Goal: Navigation & Orientation: Find specific page/section

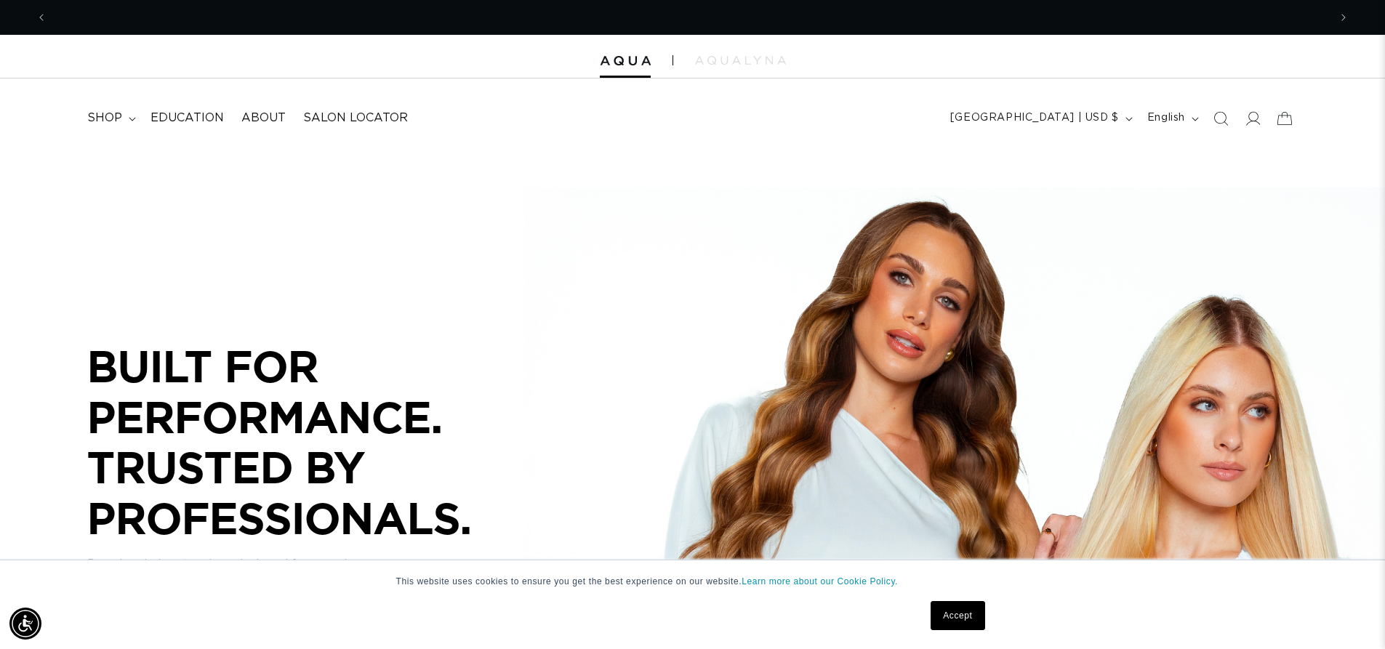
scroll to position [0, 1282]
click at [109, 112] on span "shop" at bounding box center [104, 118] width 35 height 15
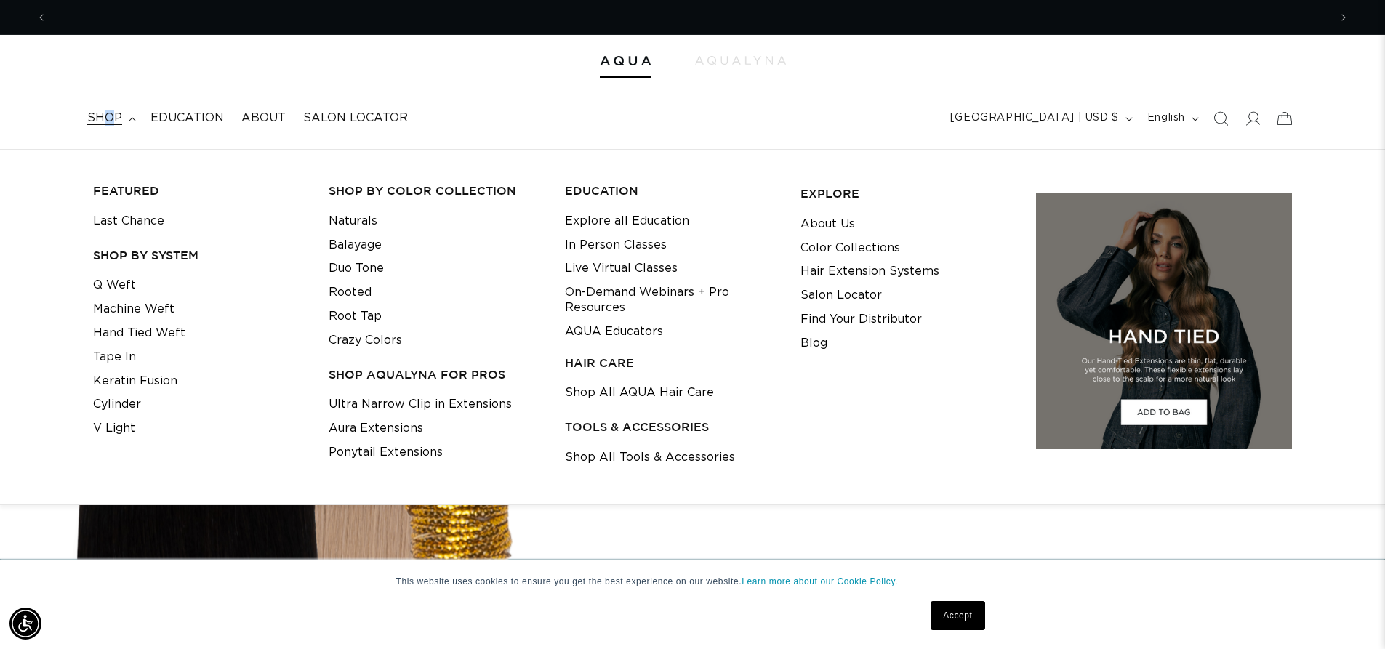
scroll to position [0, 0]
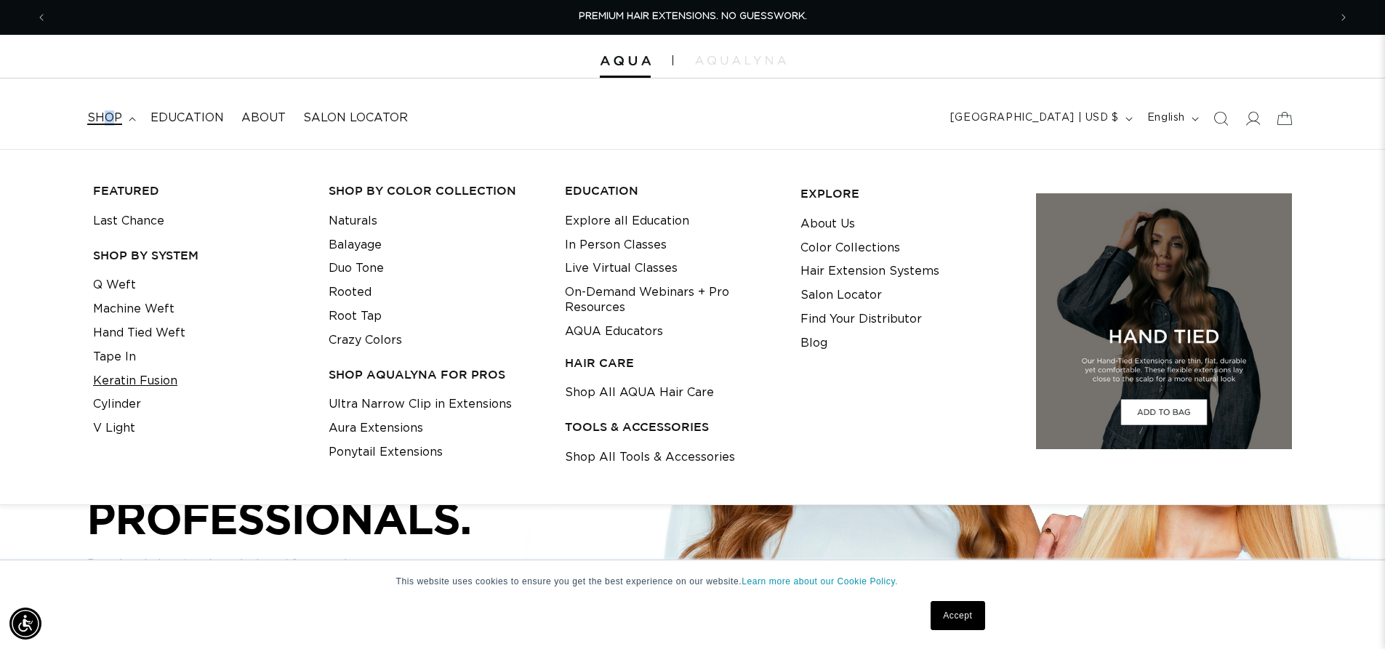
click at [122, 376] on link "Keratin Fusion" at bounding box center [135, 381] width 84 height 24
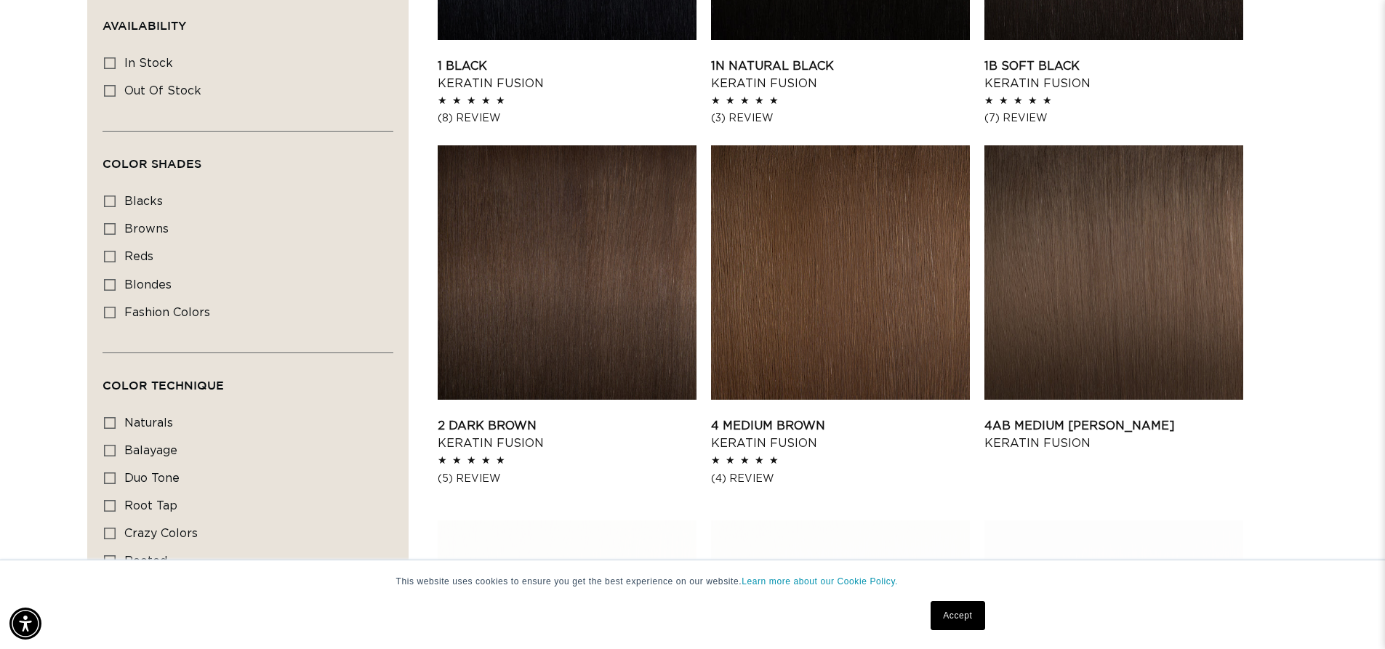
scroll to position [1018, 0]
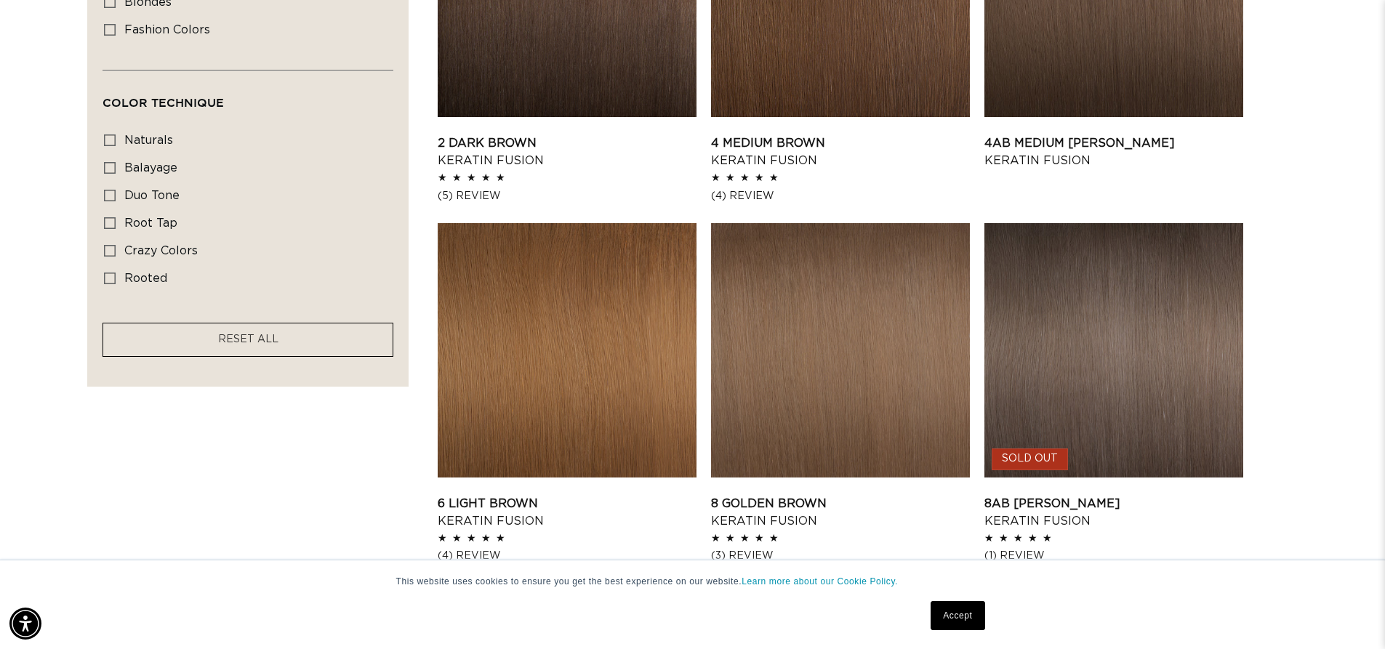
click at [288, 490] on aside "Filter: Lengths (0) Lengths 14" 14" (20 products) 18" 18" (47 products) 22" 24"…" at bounding box center [247, 610] width 321 height 2216
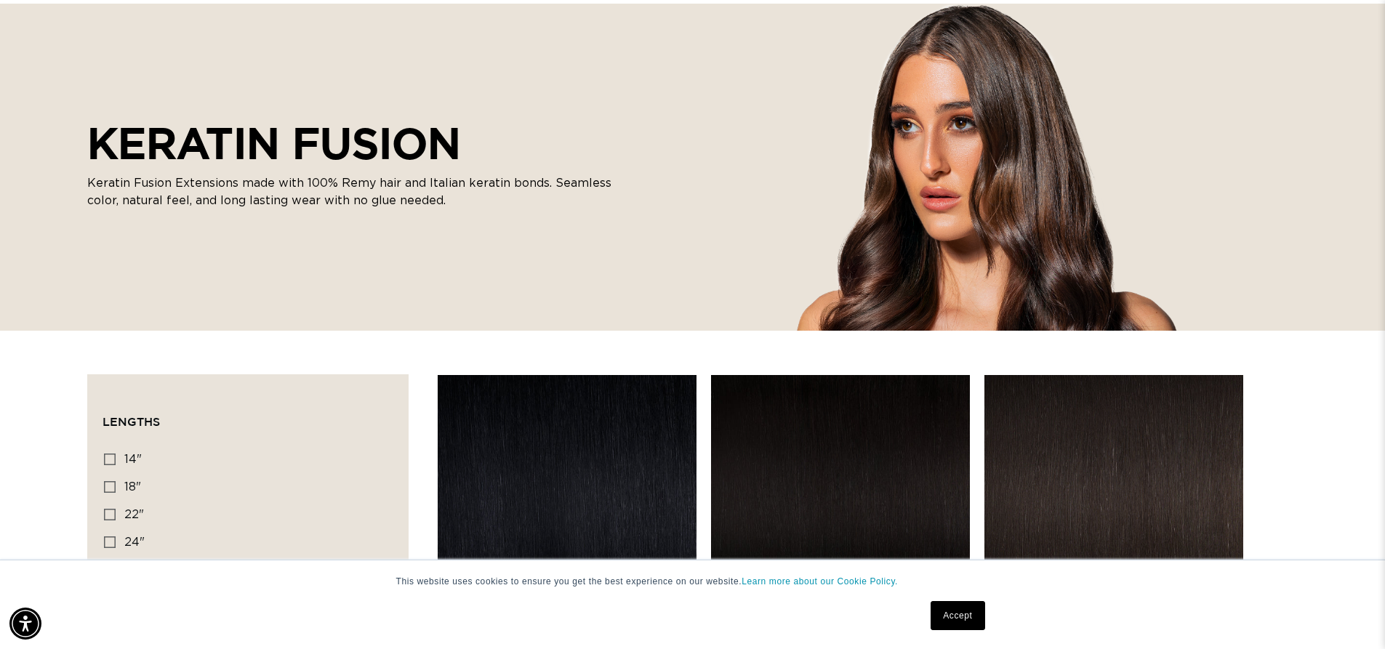
scroll to position [0, 1282]
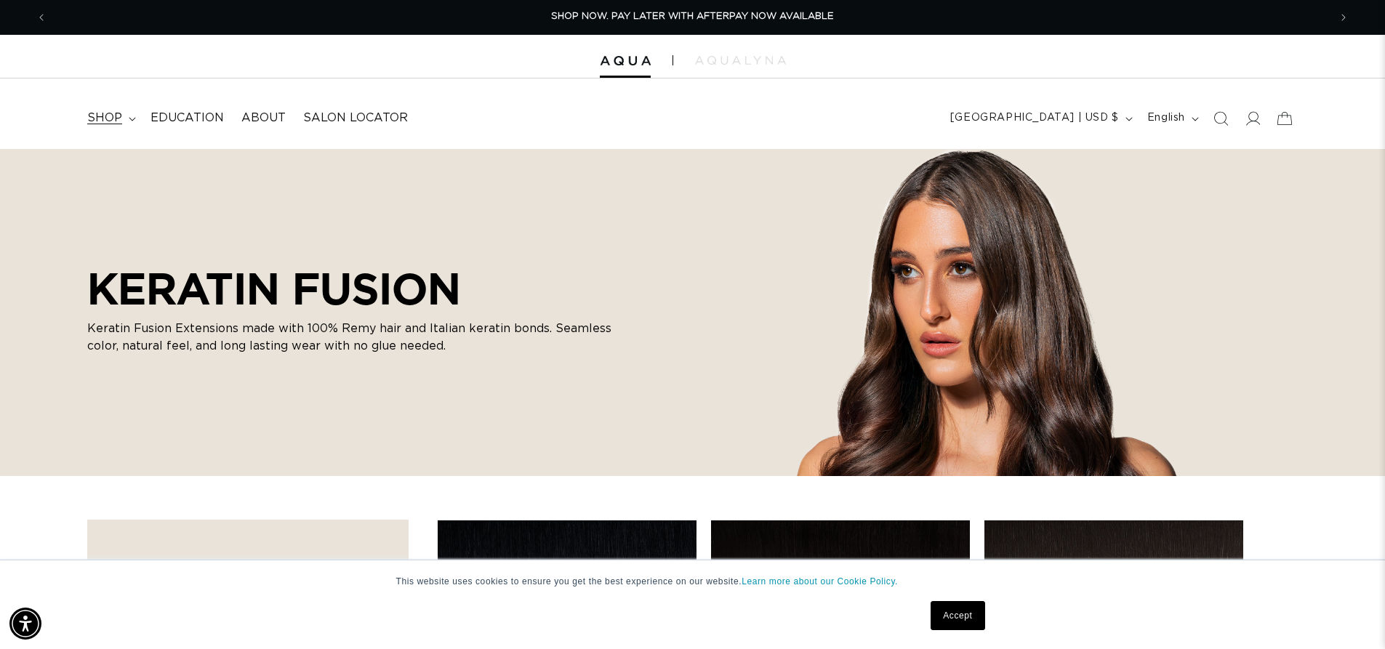
click at [126, 132] on summary "shop" at bounding box center [110, 118] width 63 height 33
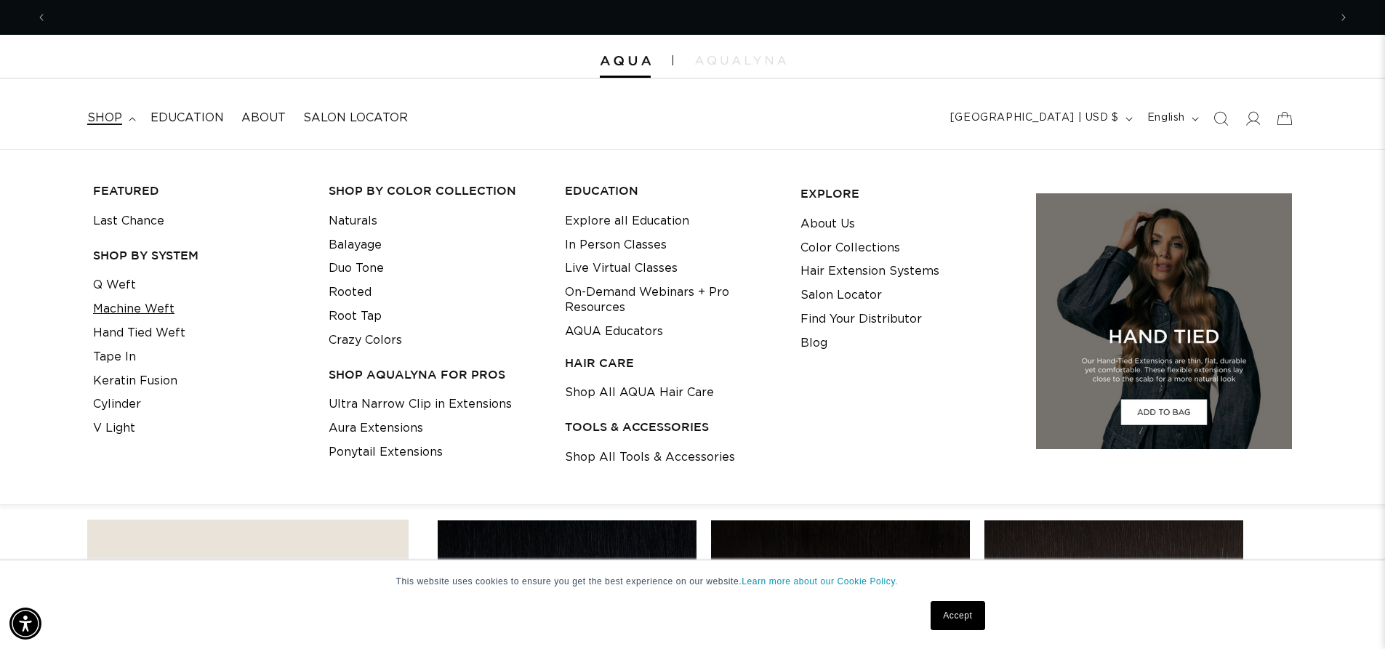
scroll to position [0, 0]
click at [125, 317] on link "Machine Weft" at bounding box center [133, 309] width 81 height 24
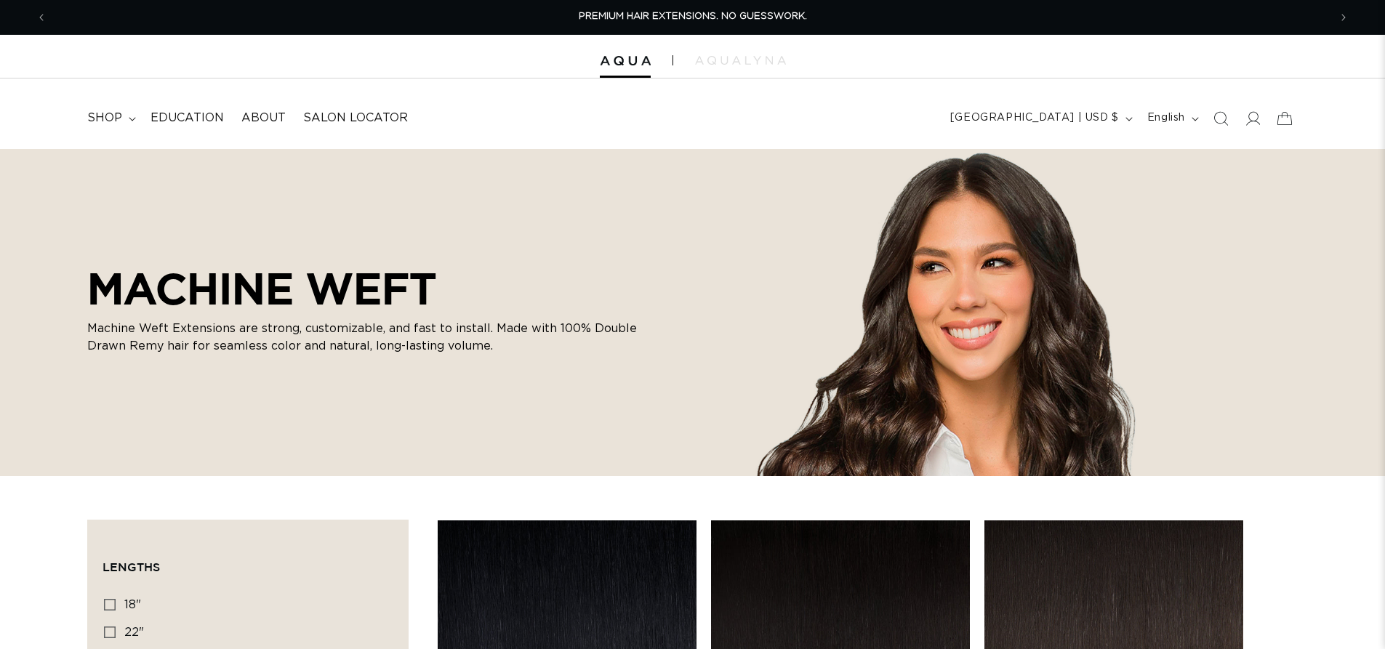
click at [127, 113] on summary "shop" at bounding box center [110, 118] width 63 height 33
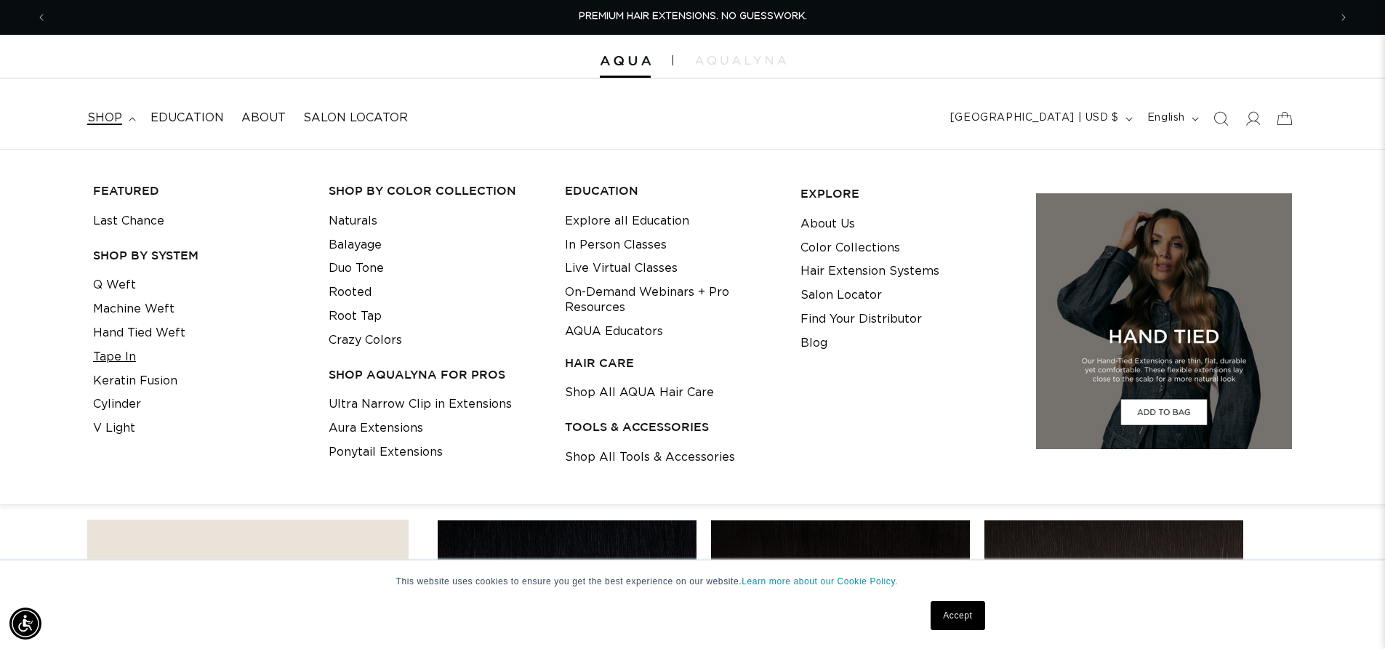
click at [119, 353] on link "Tape In" at bounding box center [114, 357] width 43 height 24
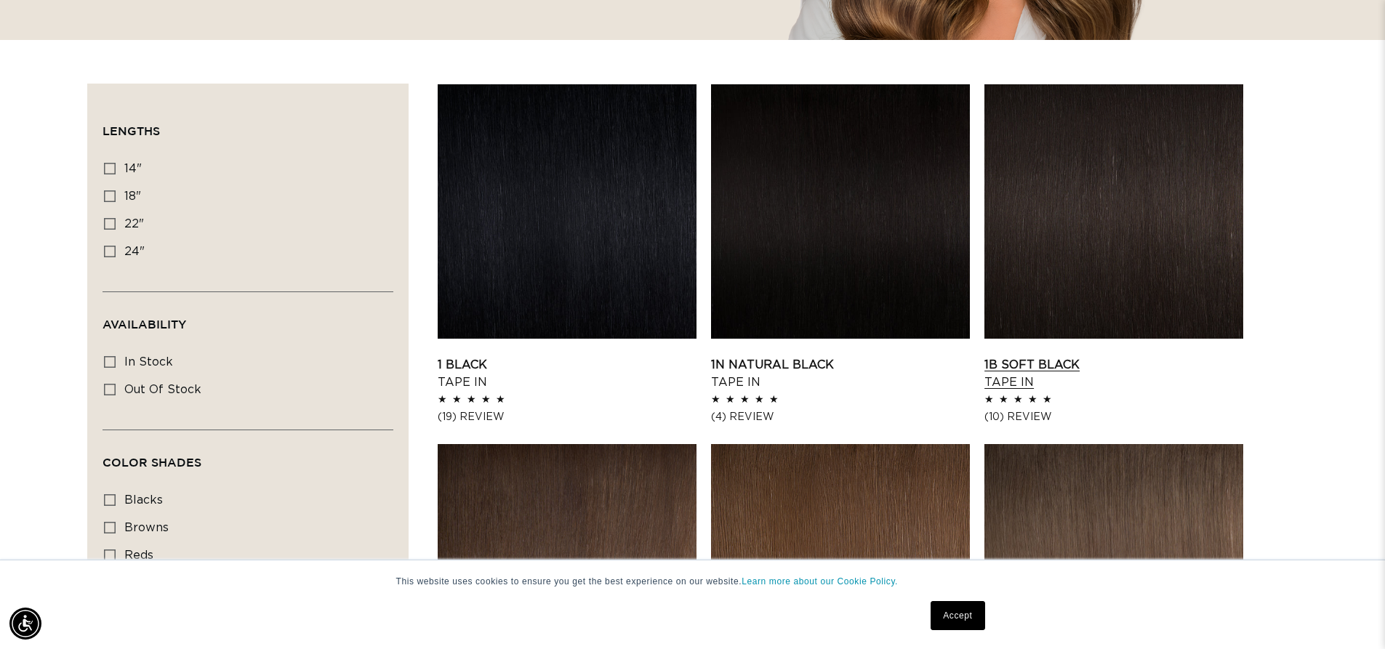
scroll to position [509, 0]
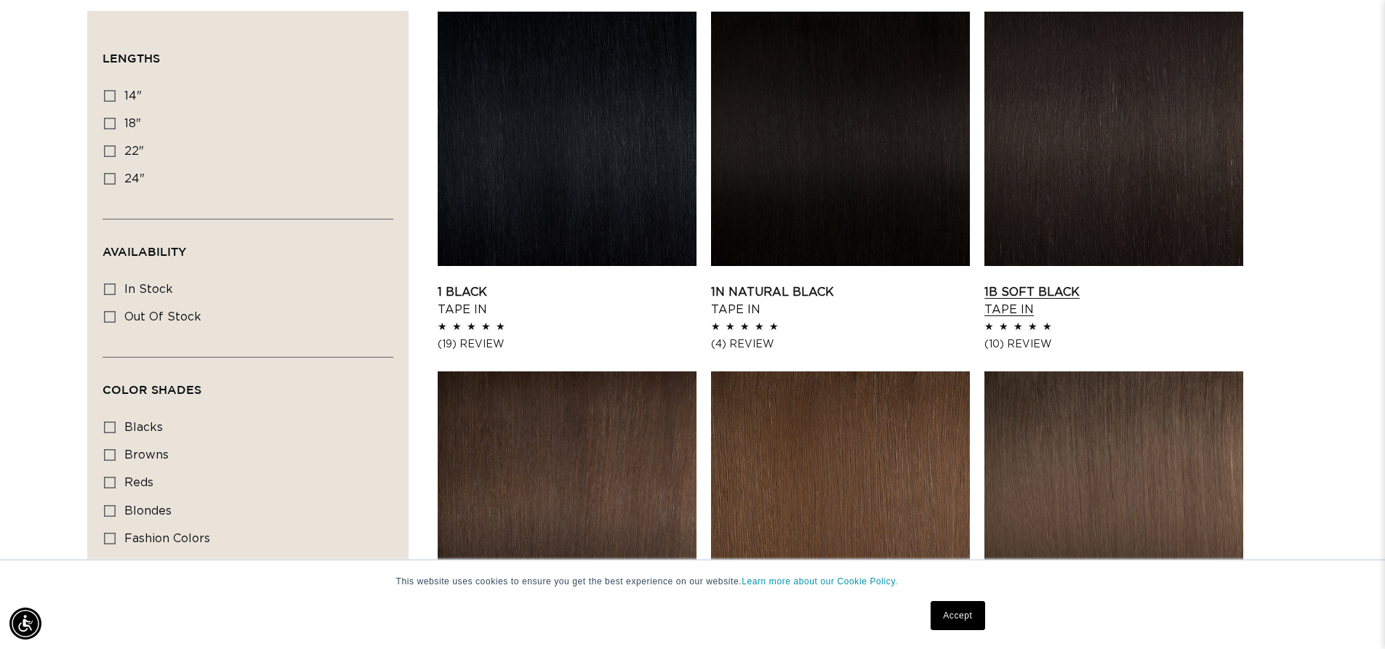
click at [1089, 284] on link "1B Soft Black Tape In" at bounding box center [1114, 301] width 259 height 35
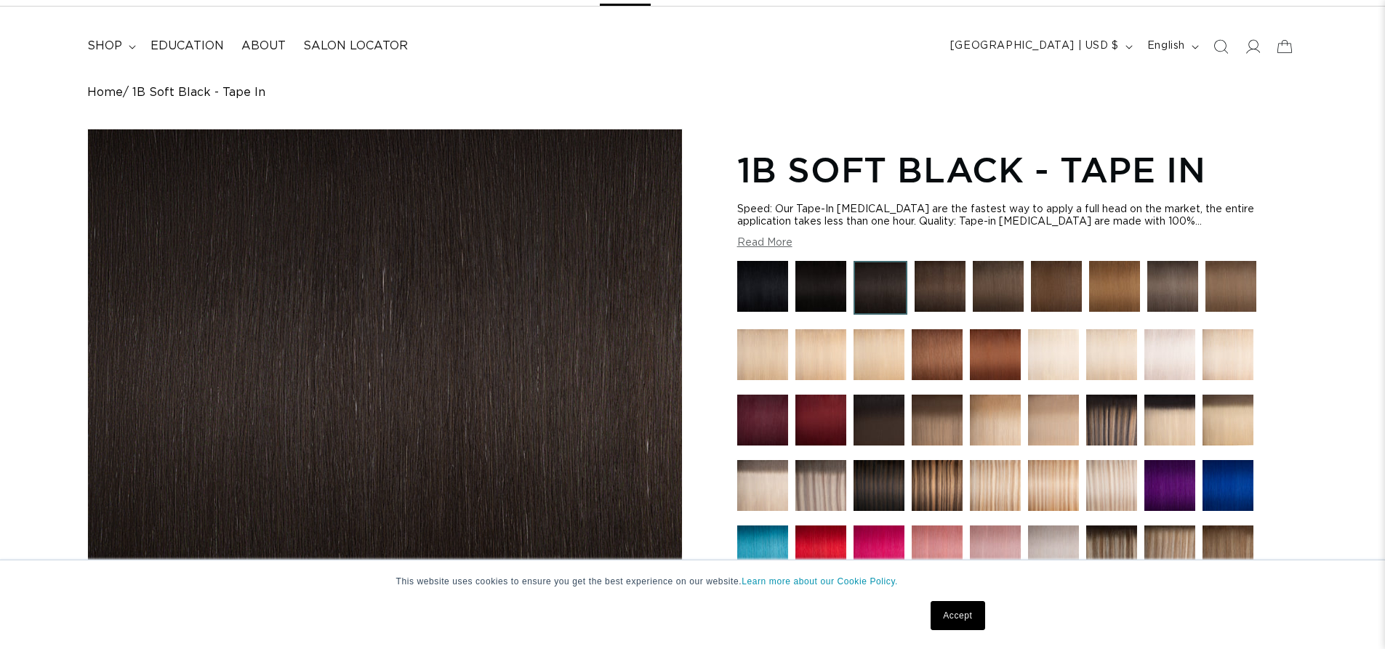
scroll to position [73, 0]
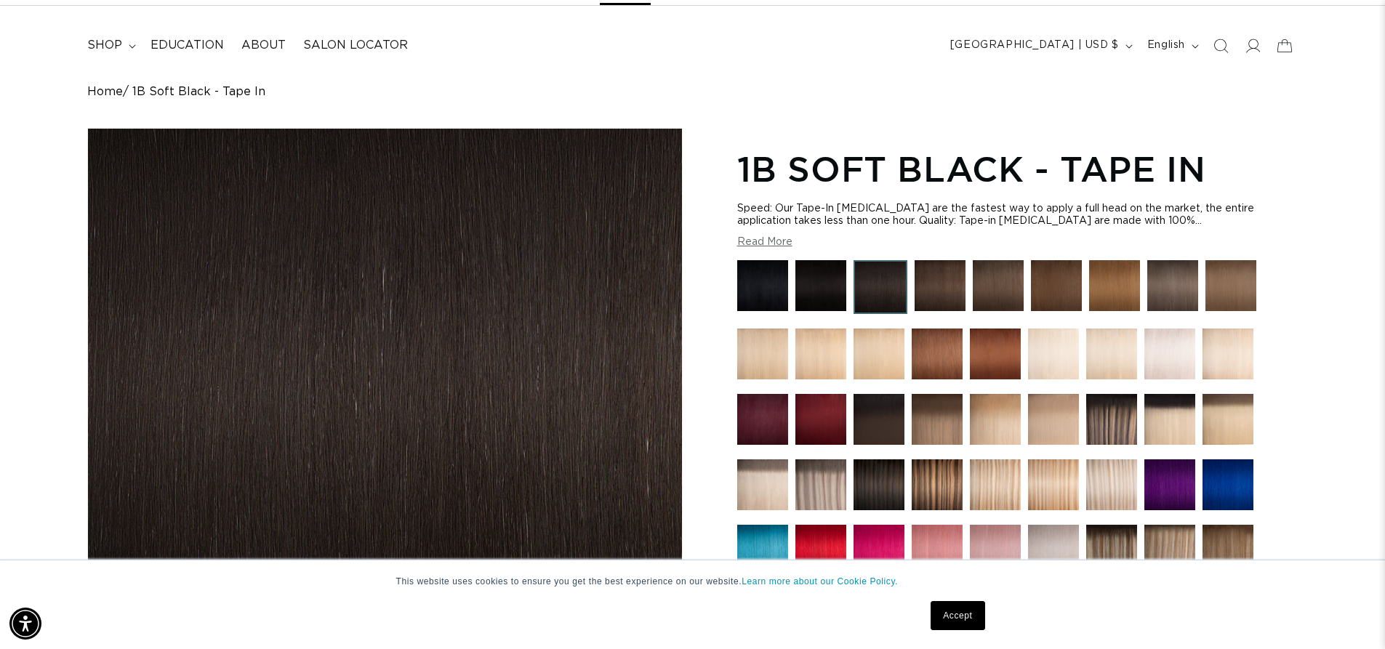
click at [873, 487] on img at bounding box center [879, 485] width 51 height 51
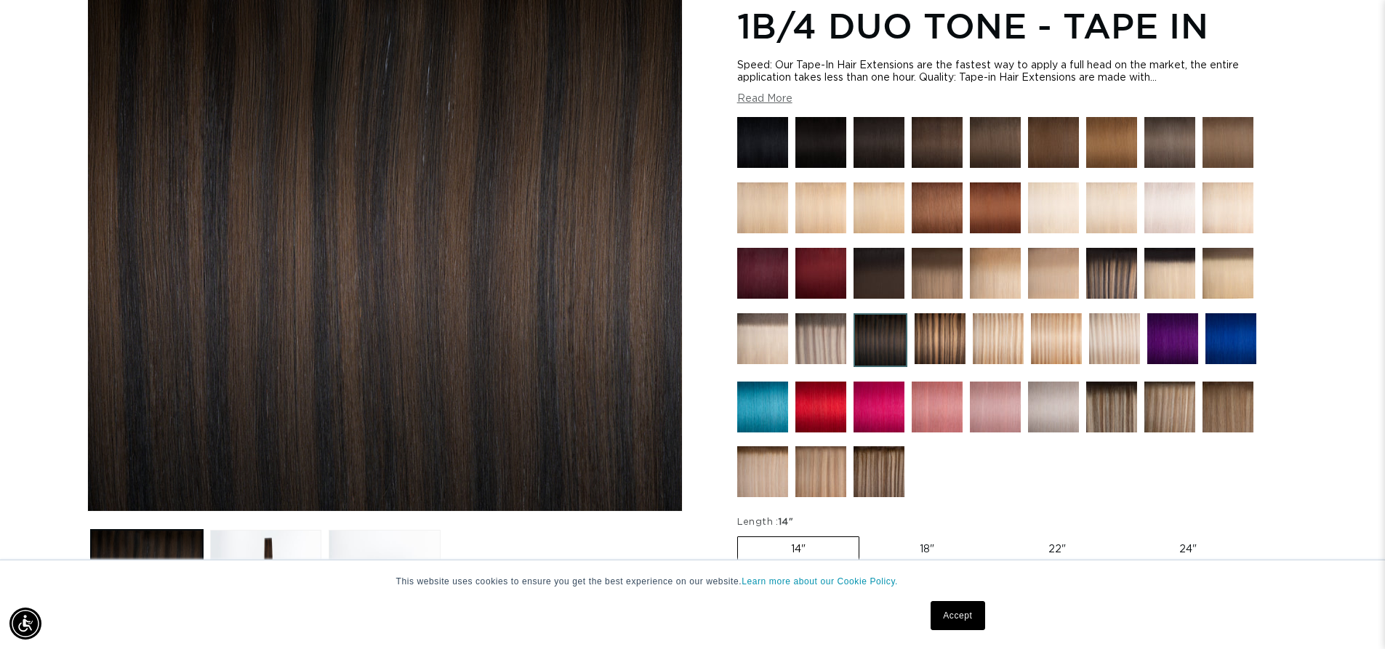
scroll to position [218, 0]
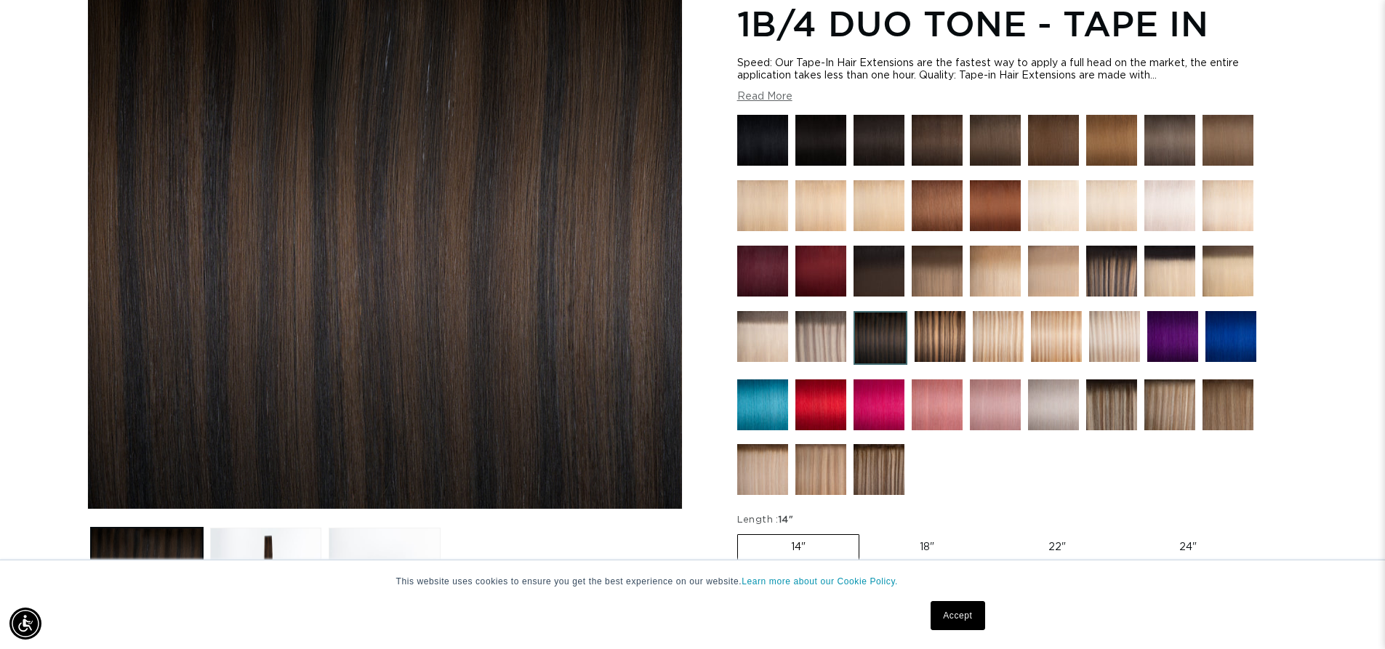
click at [880, 402] on img at bounding box center [879, 405] width 51 height 51
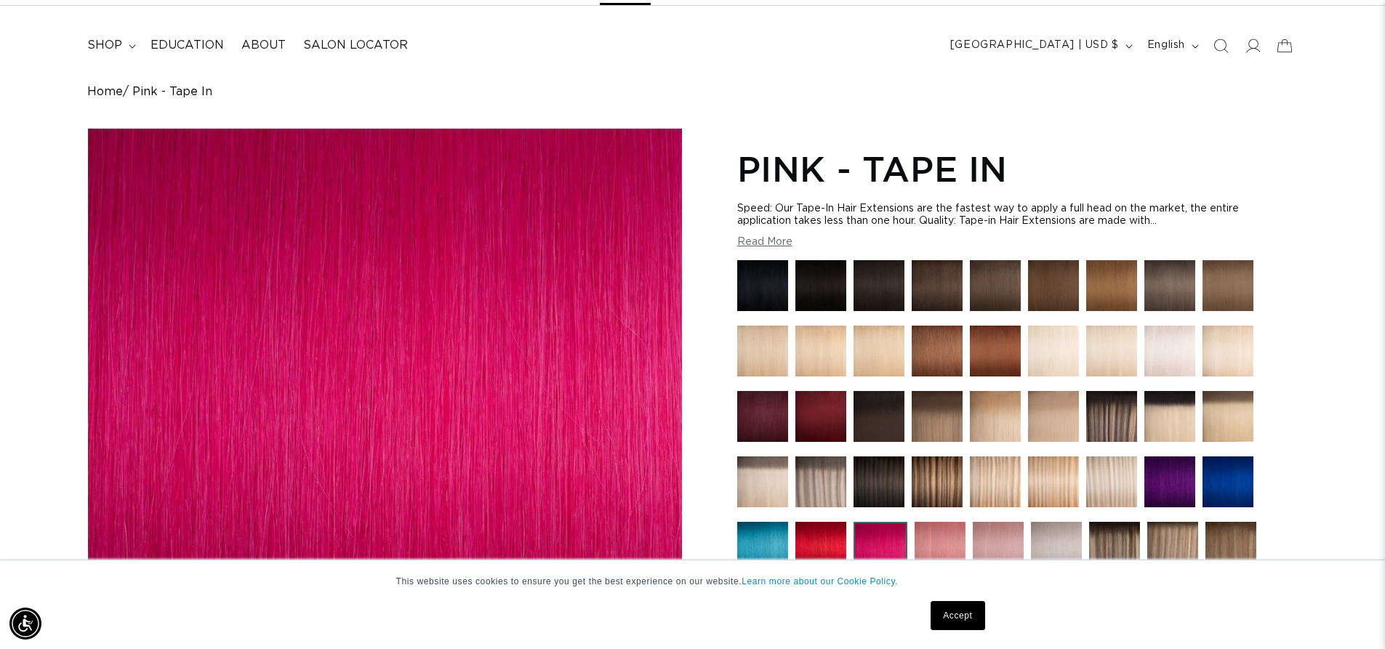
scroll to position [0, 1282]
click at [882, 469] on img at bounding box center [879, 482] width 51 height 51
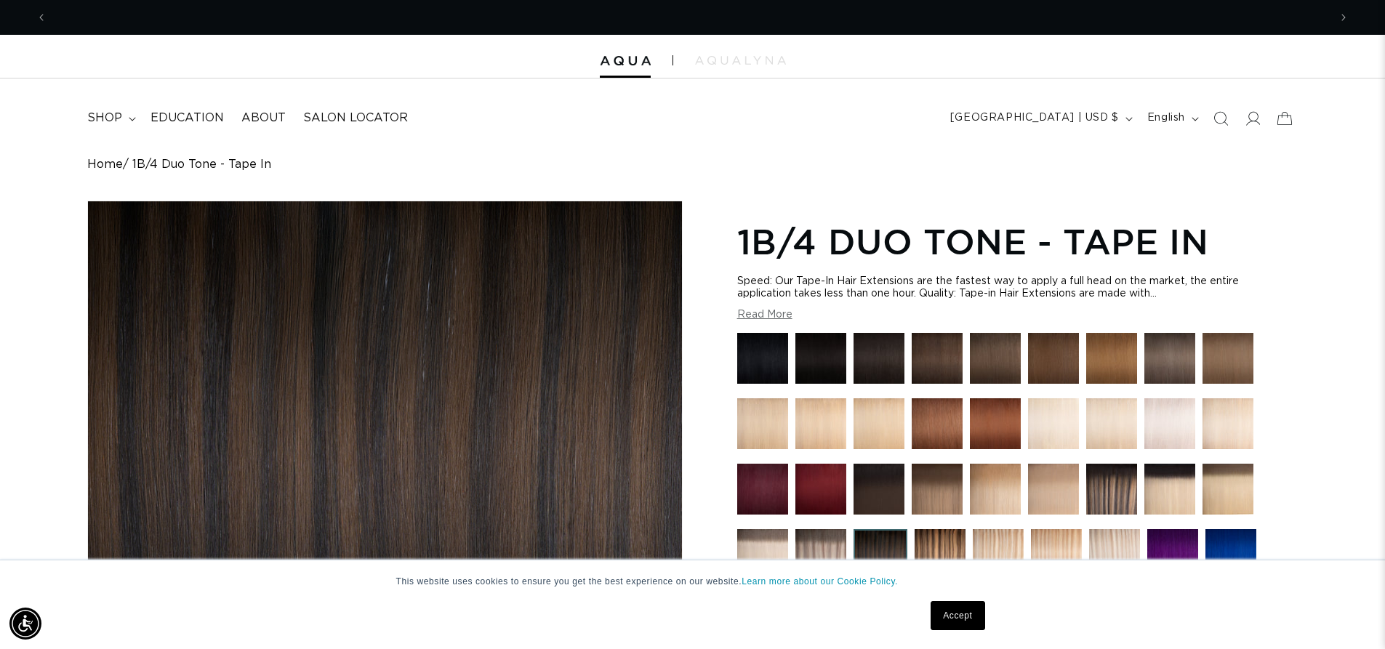
scroll to position [0, 2564]
click at [460, 340] on img "Gallery Viewer" at bounding box center [385, 464] width 594 height 526
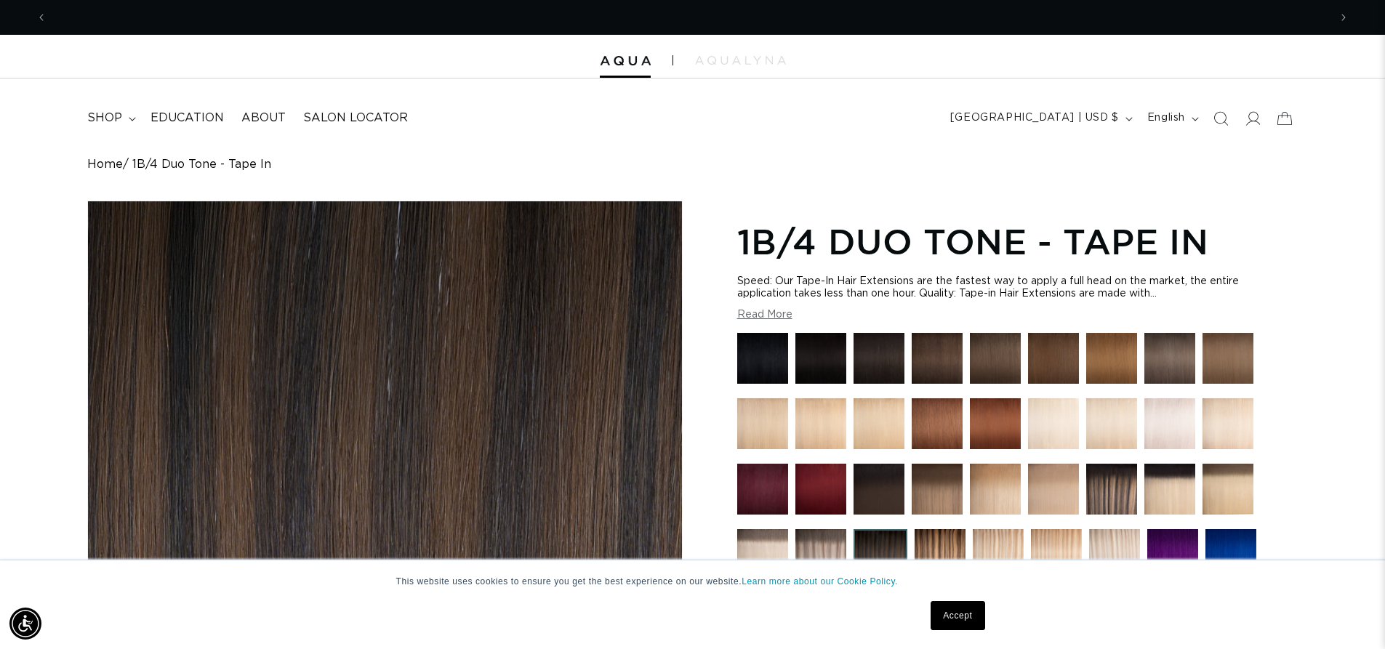
scroll to position [0, 0]
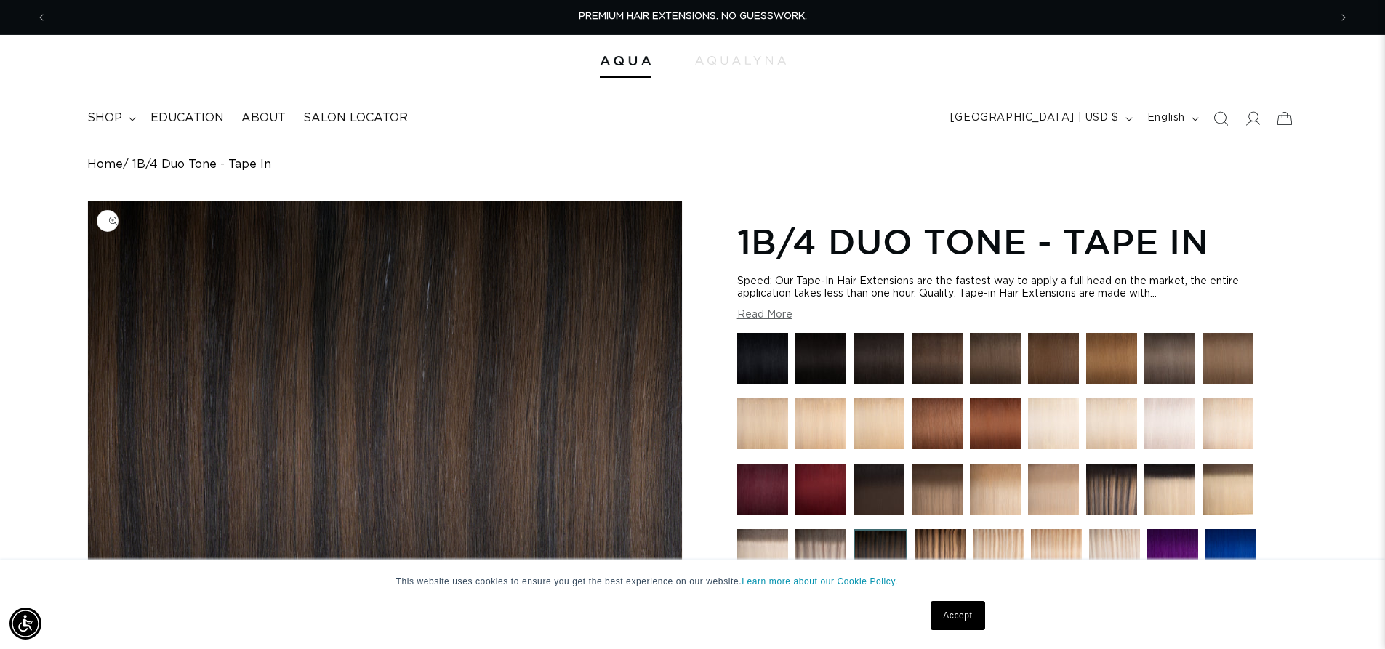
click at [617, 377] on img "Gallery Viewer" at bounding box center [385, 464] width 594 height 526
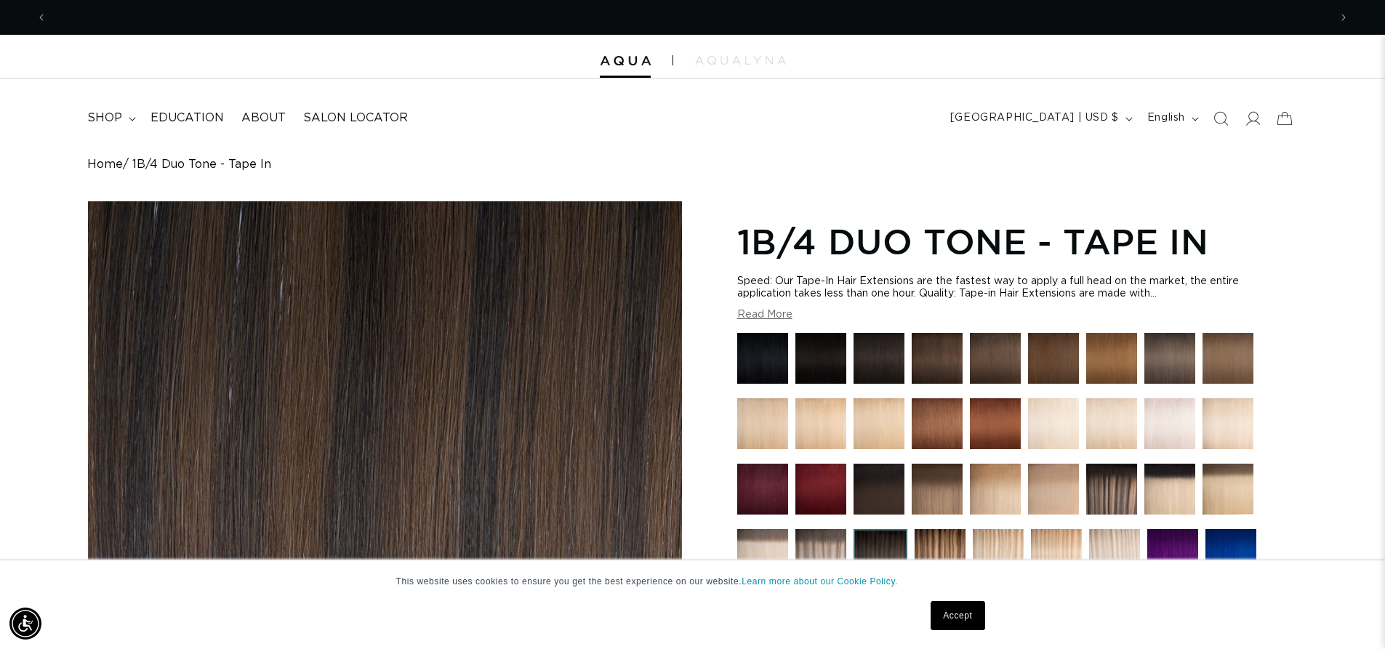
scroll to position [0, 1282]
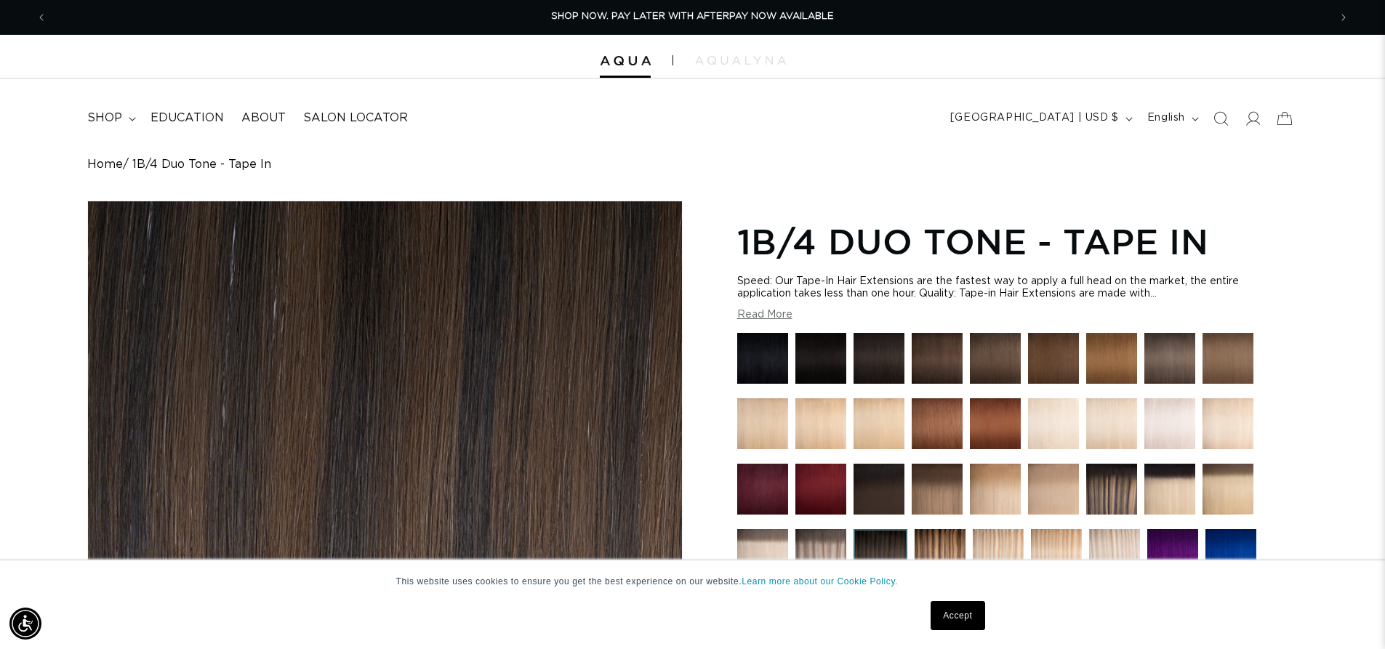
click at [623, 363] on div "Gallery Viewer" at bounding box center [385, 464] width 594 height 526
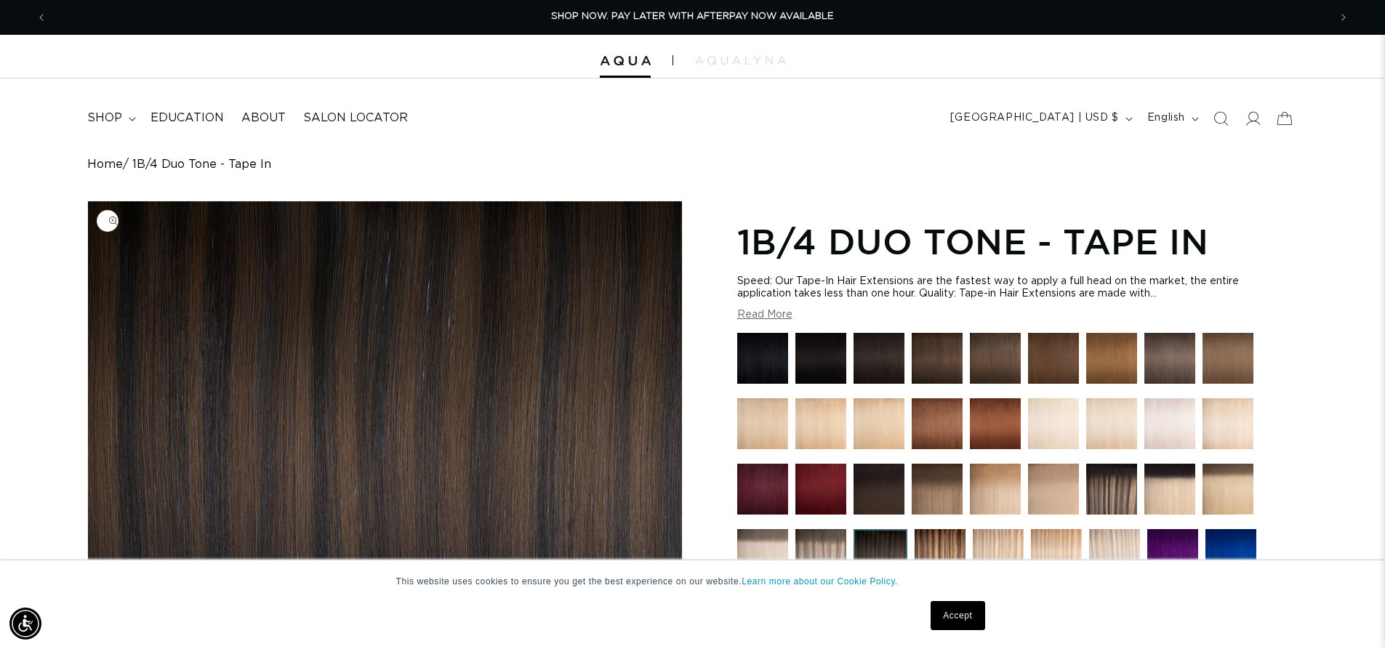
click at [731, 315] on div "Skip to product information Open media 1 in modal Open media 2 in modal Open me…" at bounding box center [692, 615] width 1211 height 828
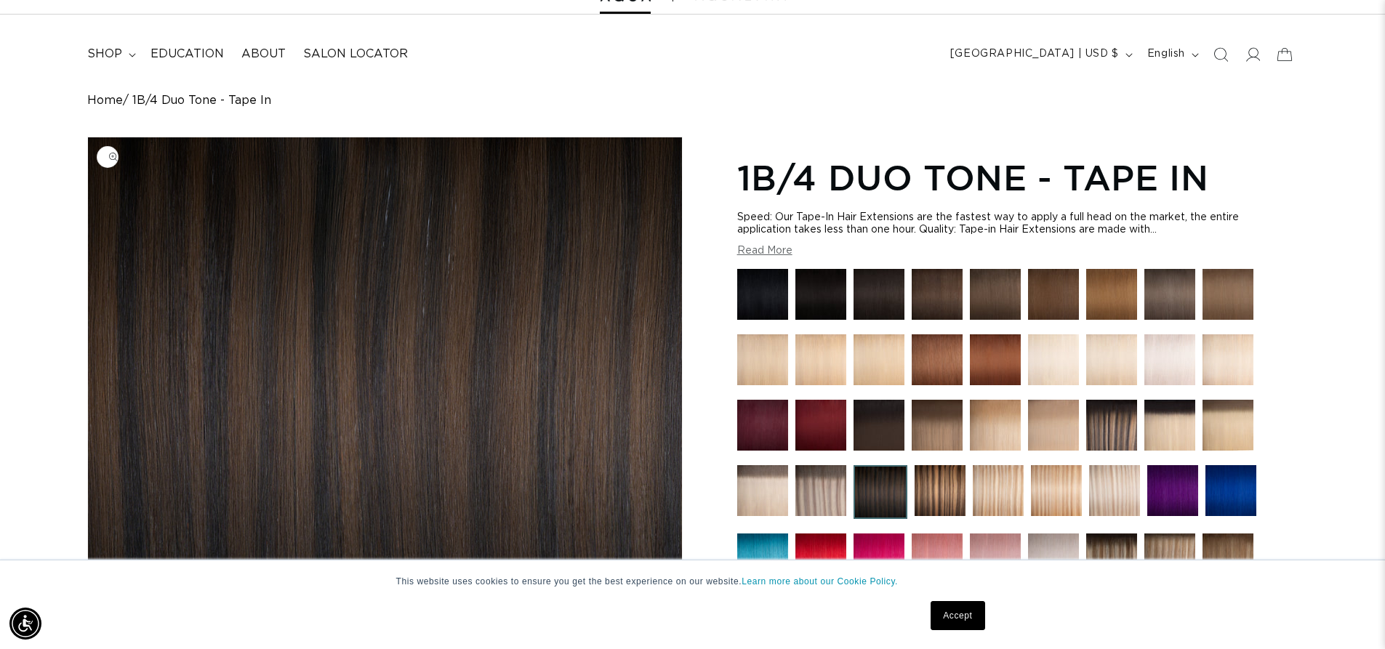
scroll to position [291, 0]
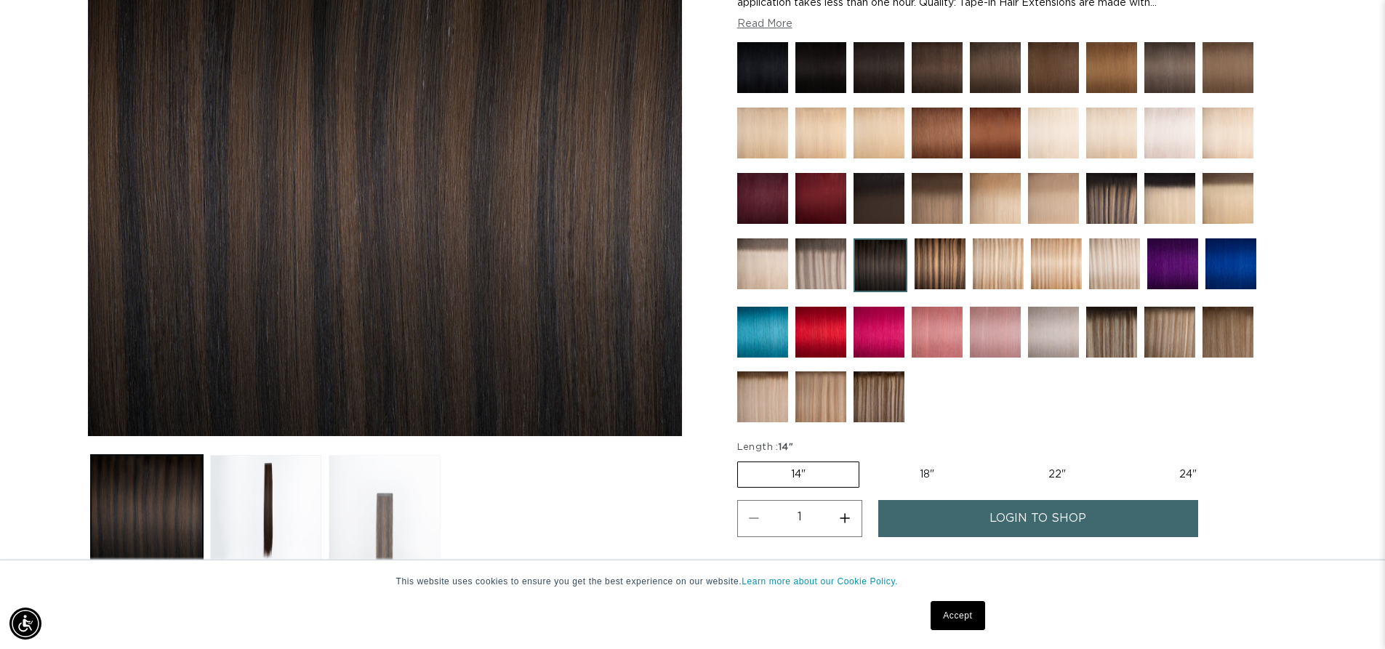
click at [369, 506] on button "Load image 3 in gallery view" at bounding box center [385, 511] width 112 height 112
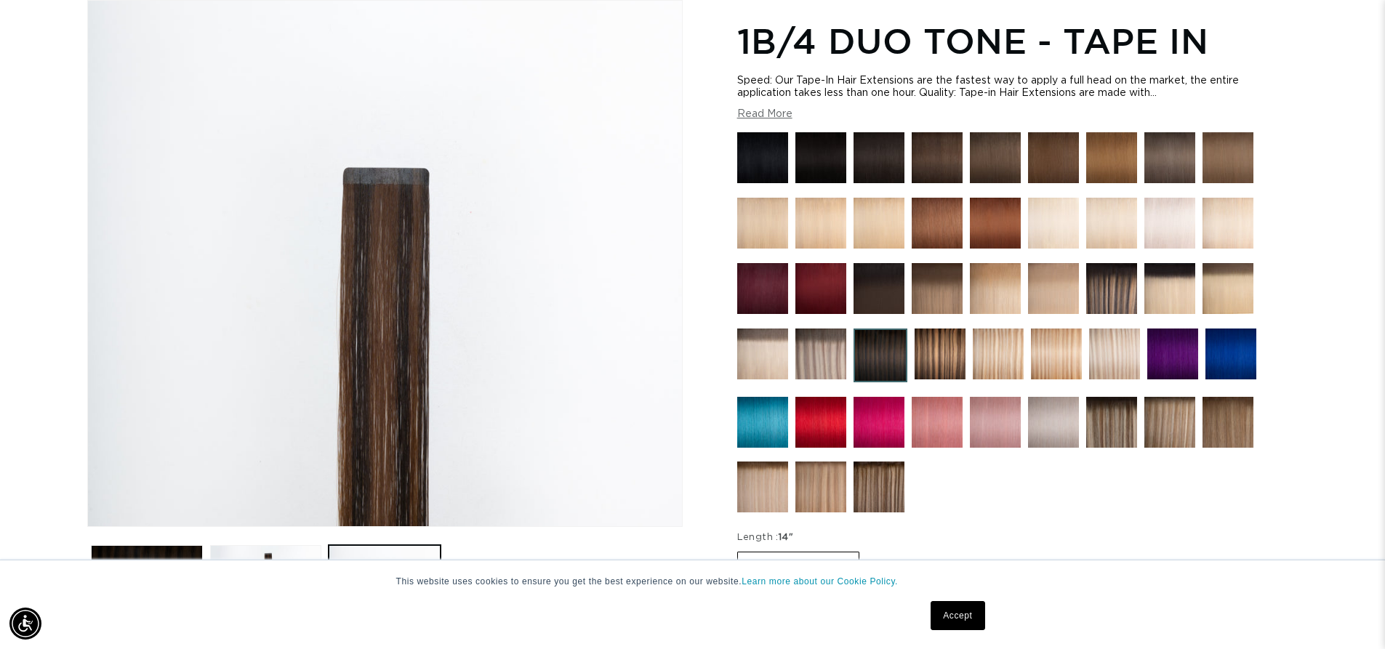
scroll to position [0, 1282]
drag, startPoint x: 934, startPoint y: 158, endPoint x: 922, endPoint y: 154, distance: 12.2
click at [934, 158] on img at bounding box center [937, 157] width 51 height 51
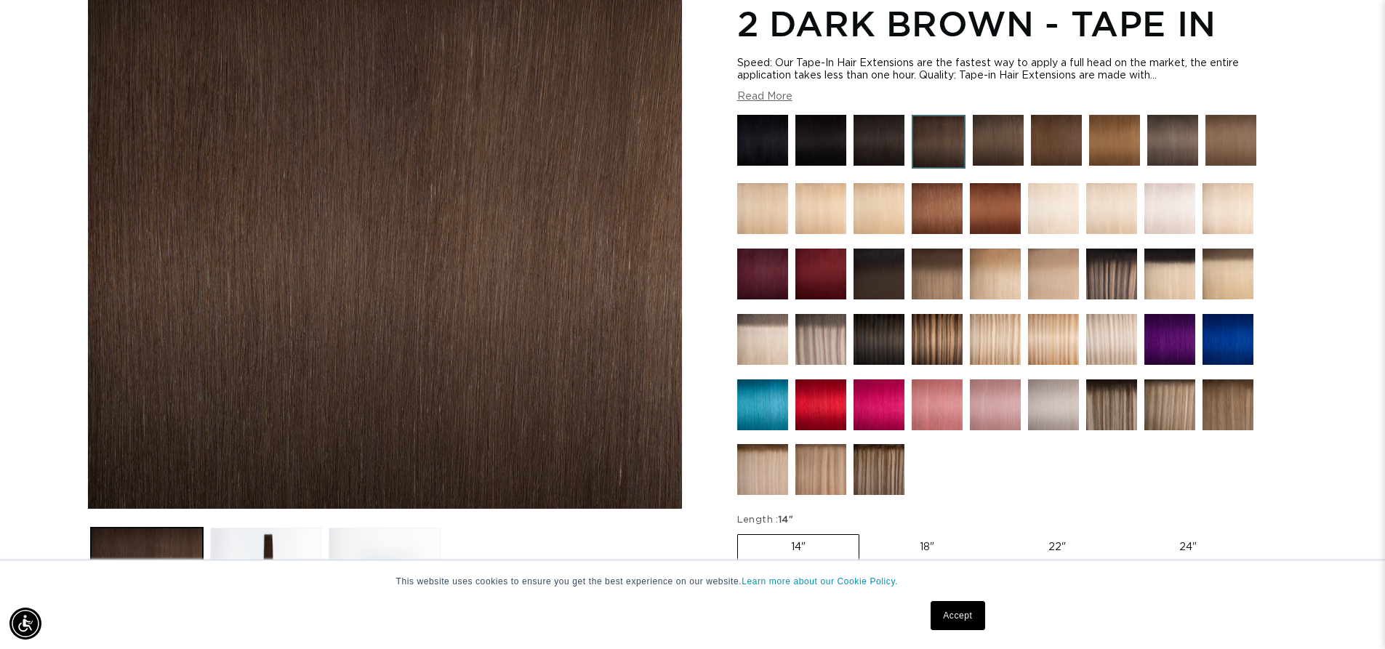
click at [890, 141] on img at bounding box center [879, 140] width 51 height 51
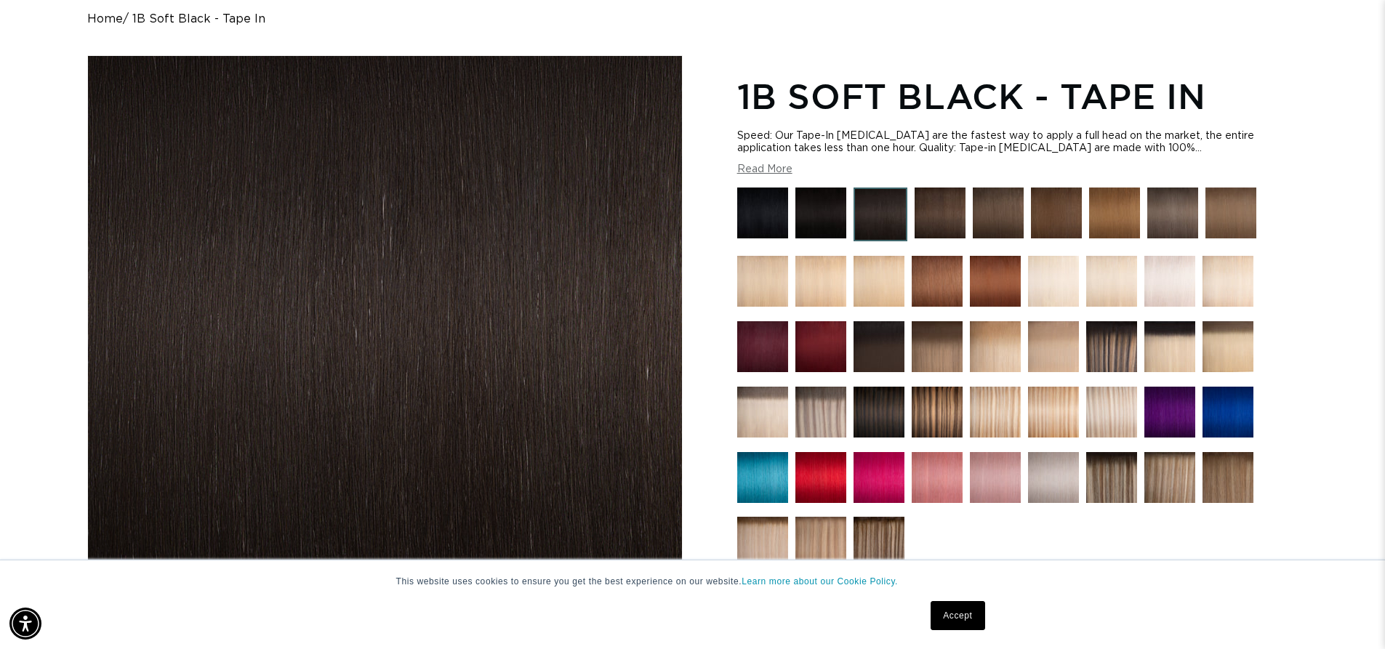
scroll to position [0, 1282]
click at [1000, 277] on img at bounding box center [995, 281] width 51 height 51
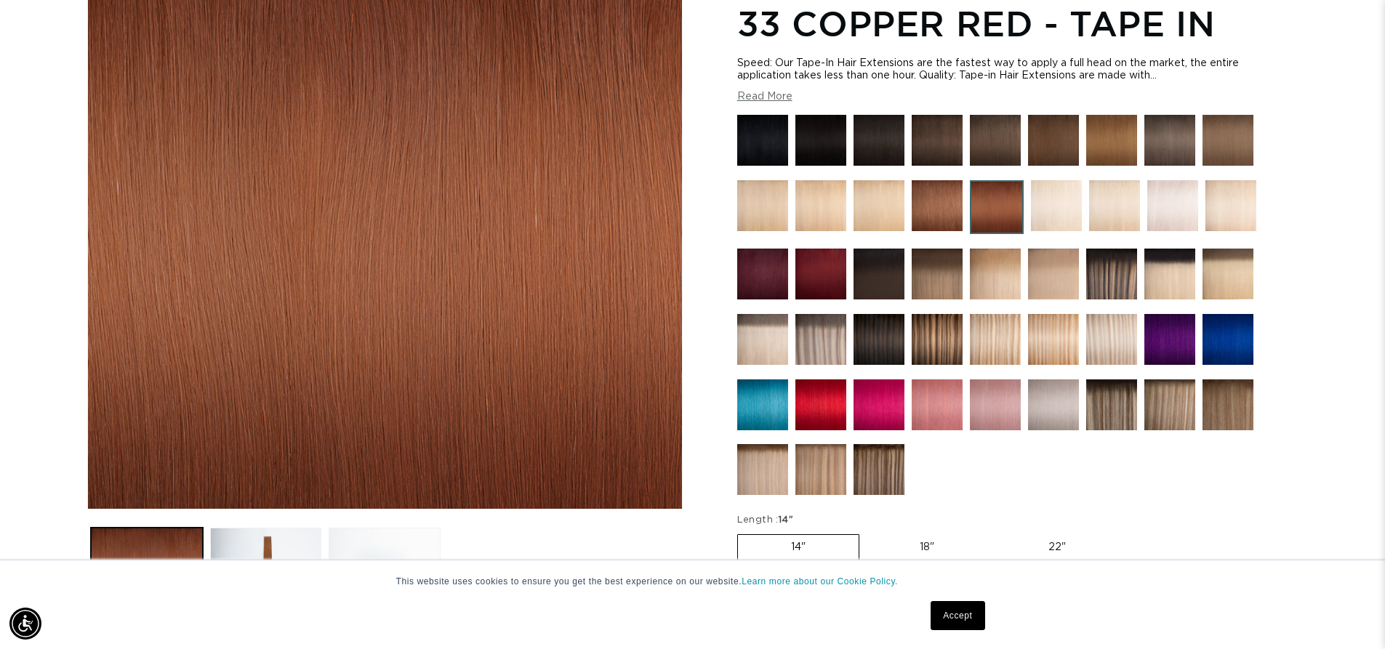
scroll to position [0, 2564]
click at [927, 211] on img at bounding box center [937, 205] width 51 height 51
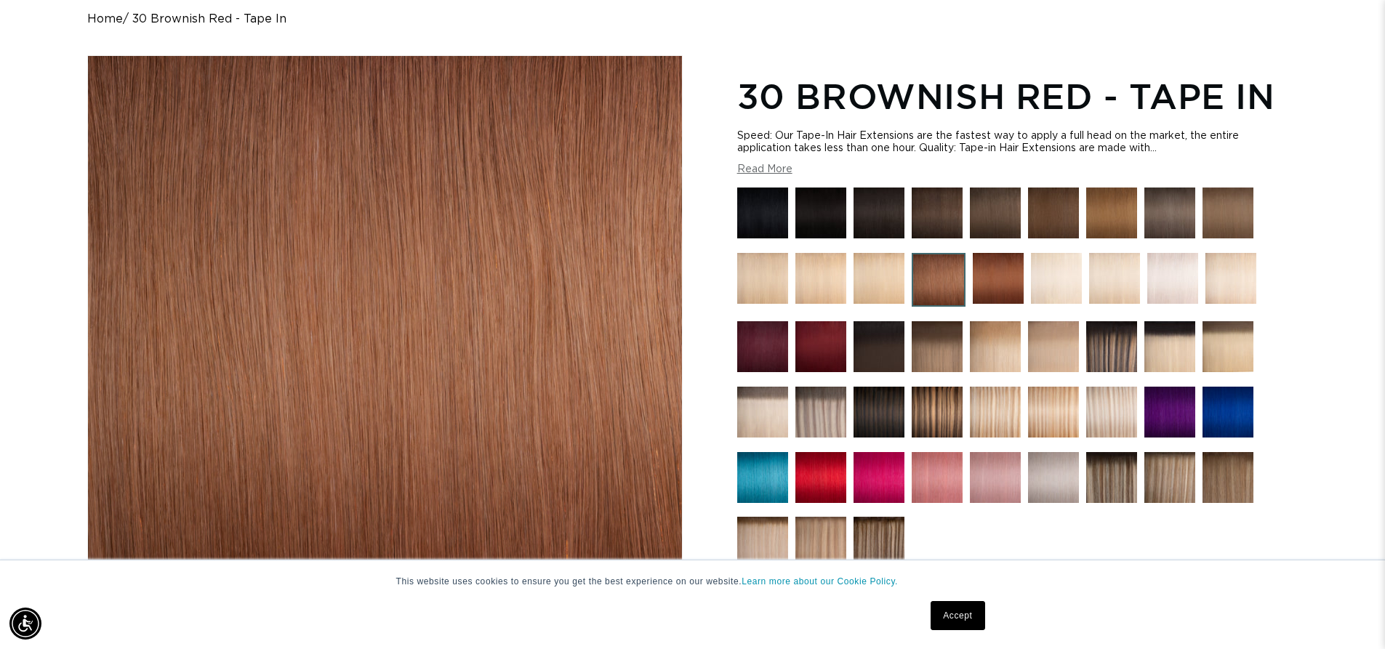
scroll to position [0, 2564]
click at [1053, 489] on img at bounding box center [1053, 477] width 51 height 51
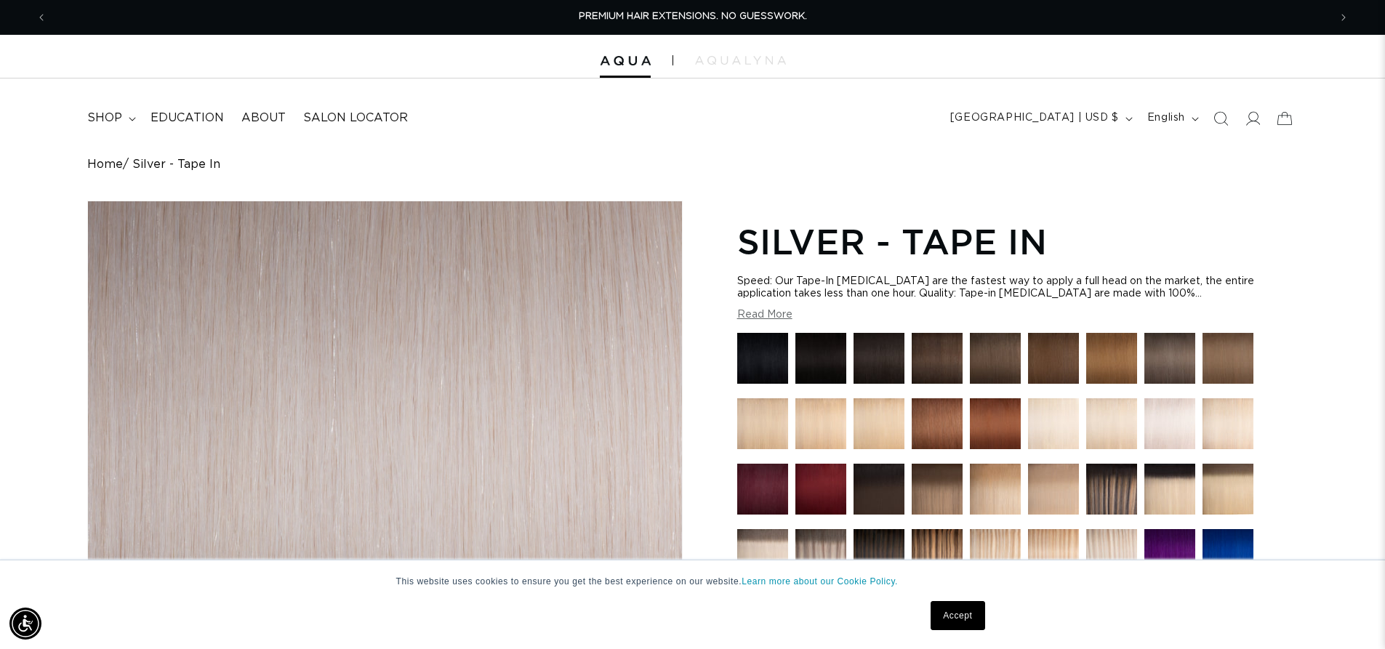
click at [1166, 419] on img at bounding box center [1170, 424] width 51 height 51
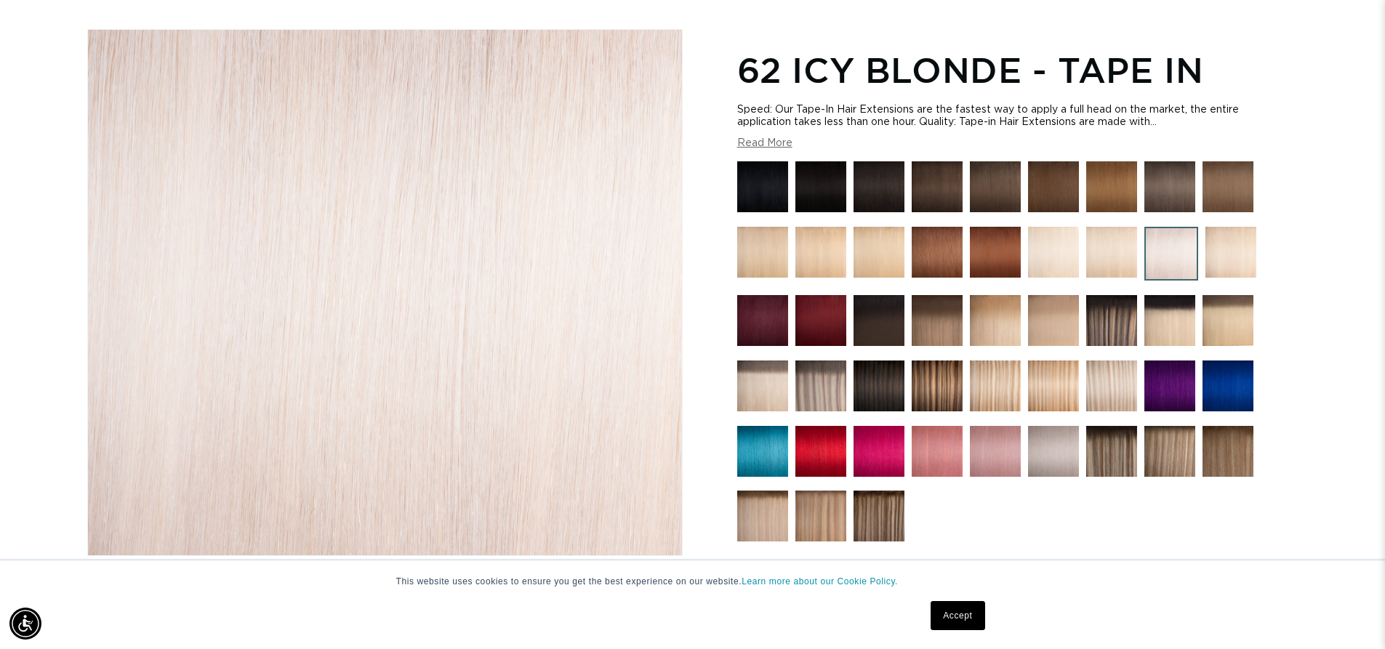
scroll to position [145, 0]
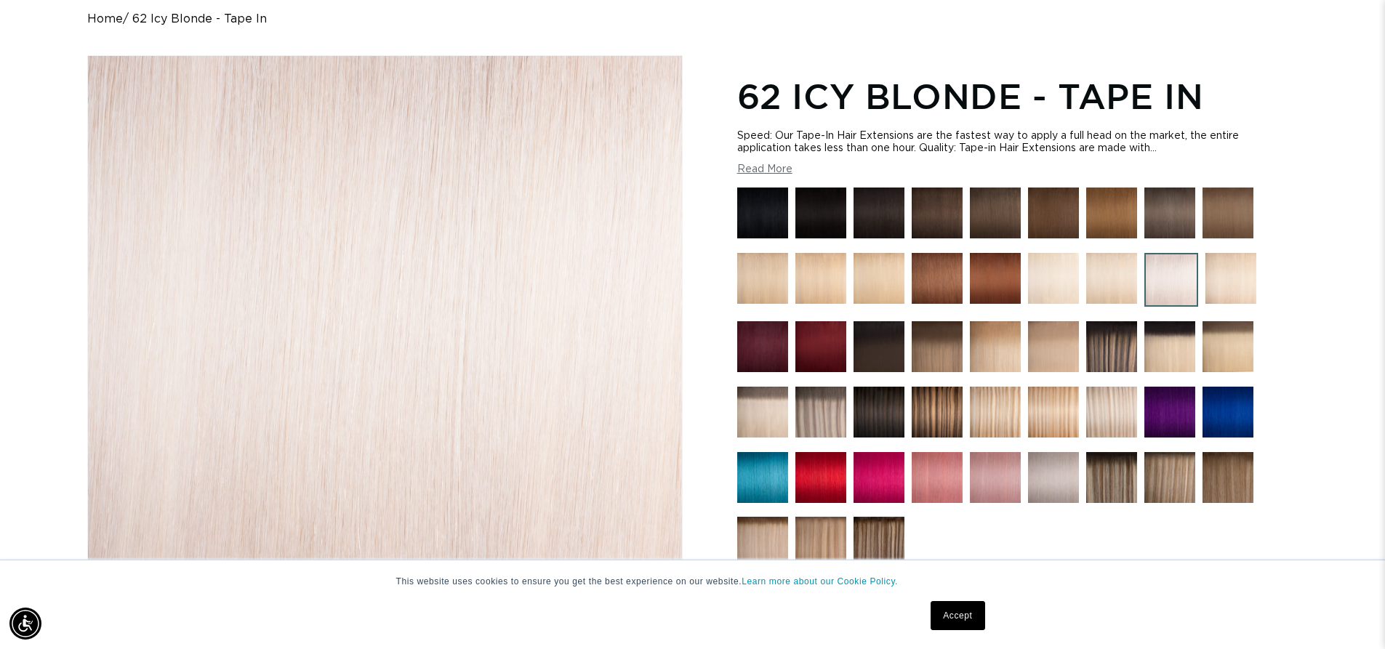
click at [1114, 343] on img at bounding box center [1111, 346] width 51 height 51
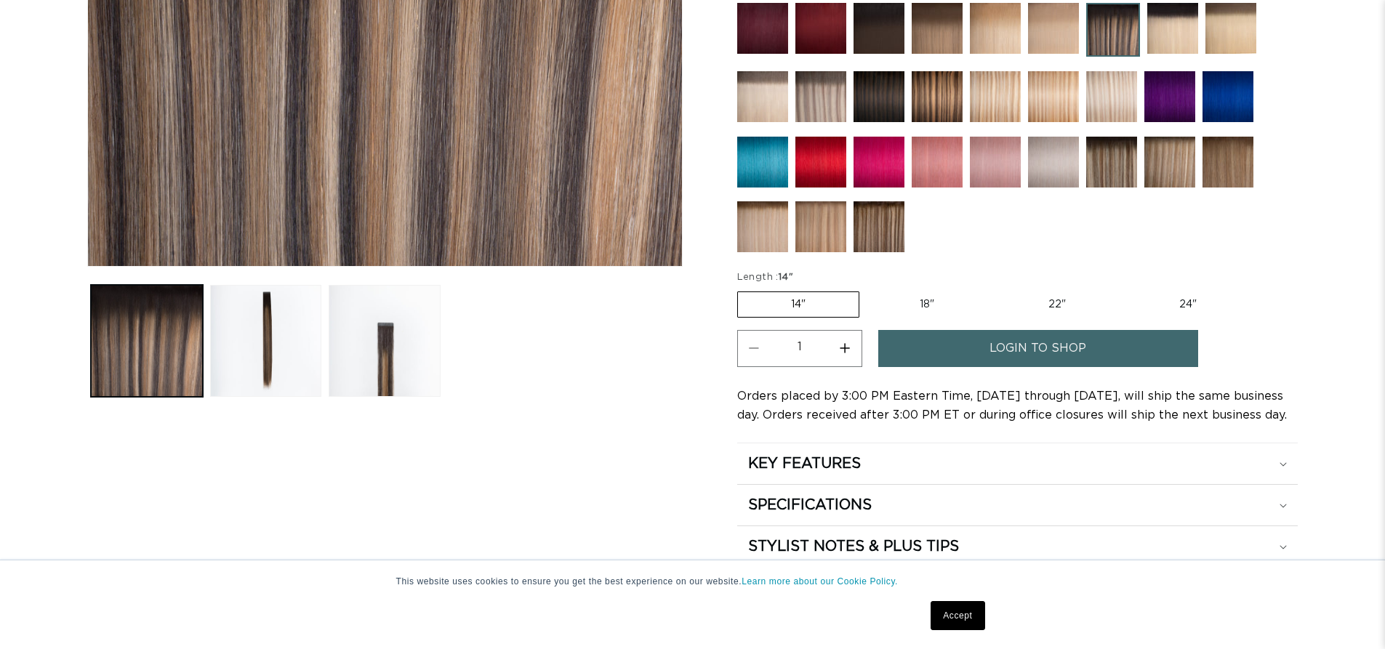
scroll to position [509, 0]
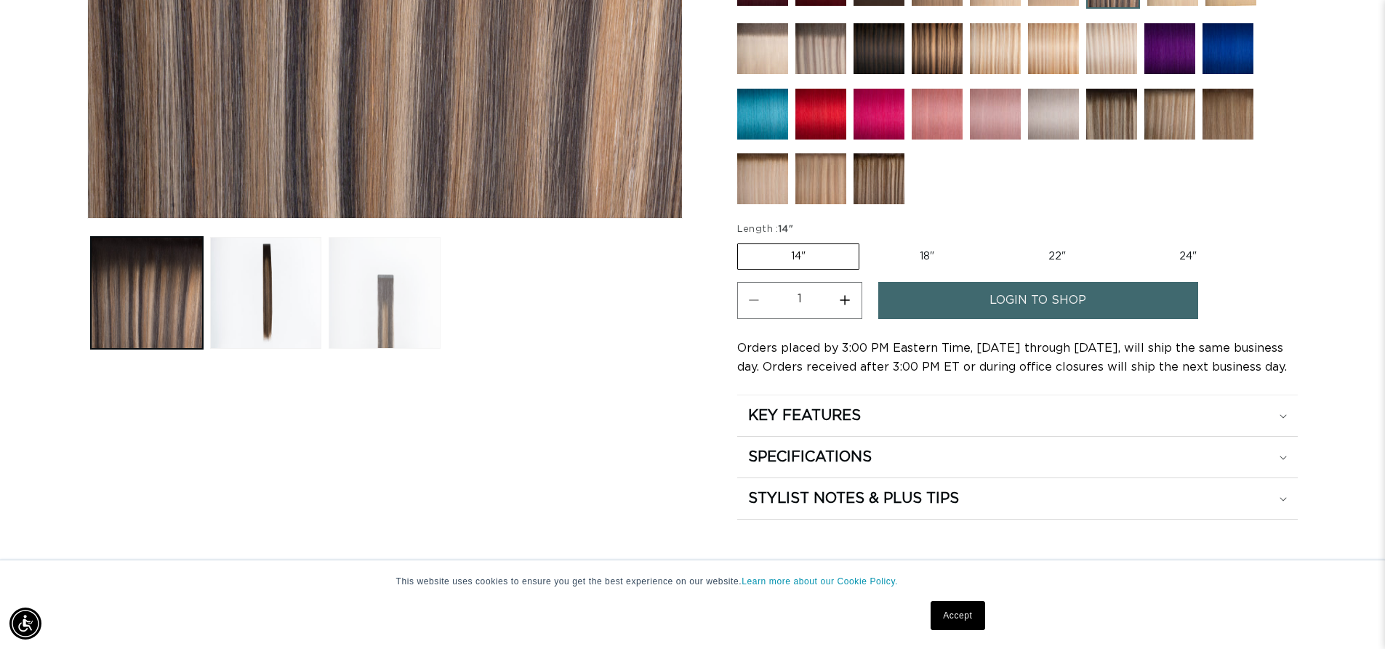
click at [375, 305] on button "Load image 3 in gallery view" at bounding box center [385, 293] width 112 height 112
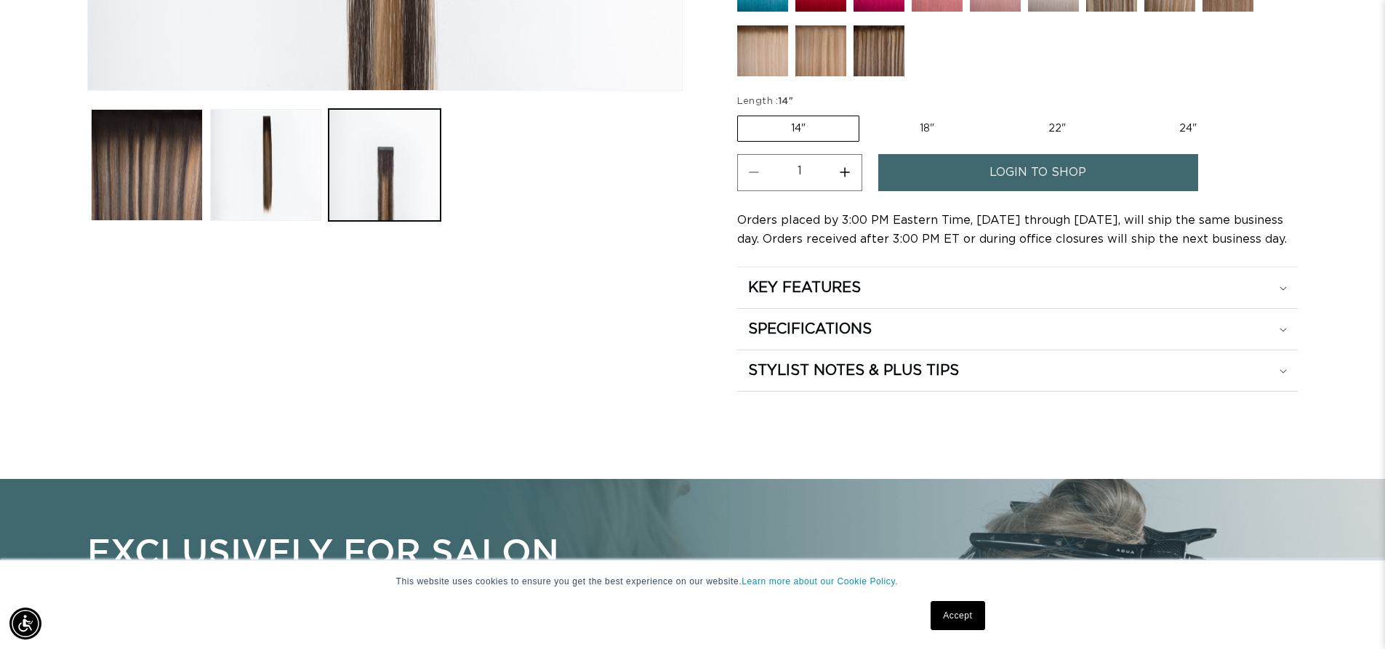
scroll to position [0, 0]
click at [919, 134] on label "18" Variant sold out or unavailable" at bounding box center [927, 128] width 121 height 25
click at [868, 113] on input "18" Variant sold out or unavailable" at bounding box center [867, 113] width 1 height 1
radio input "true"
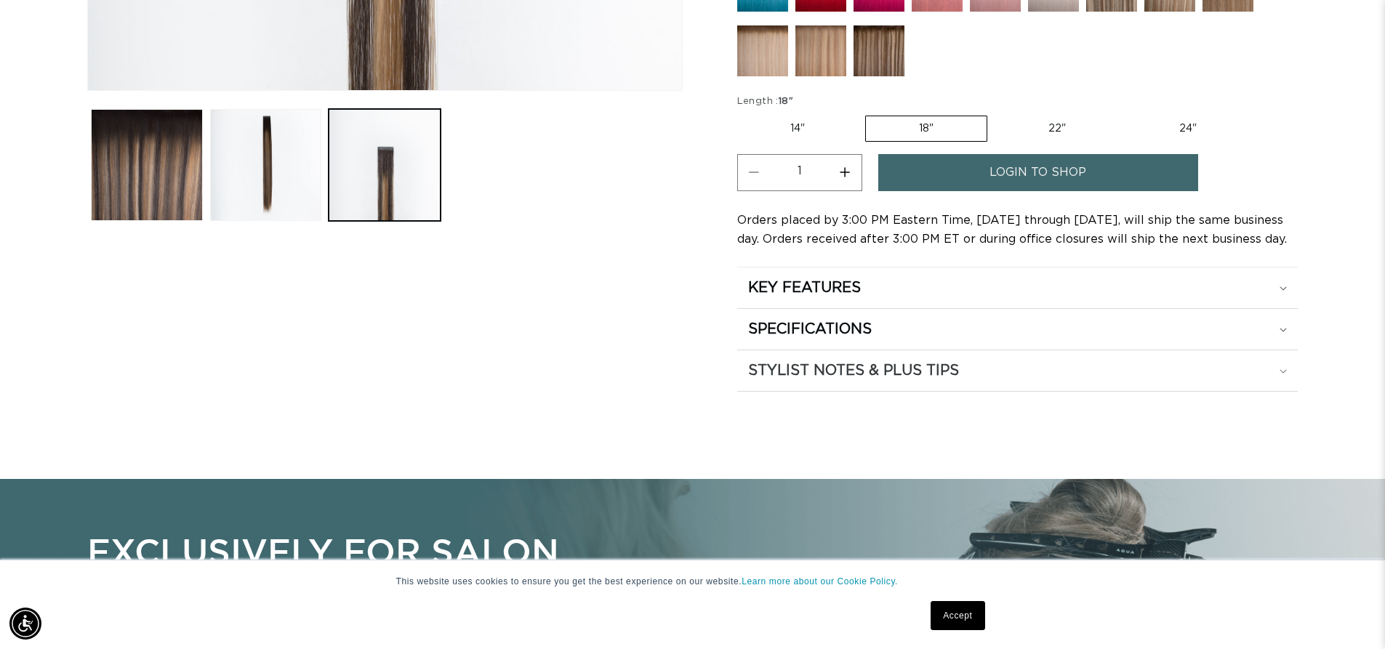
click at [825, 369] on h2 "STYLIST NOTES & PLUS TIPS" at bounding box center [853, 370] width 211 height 19
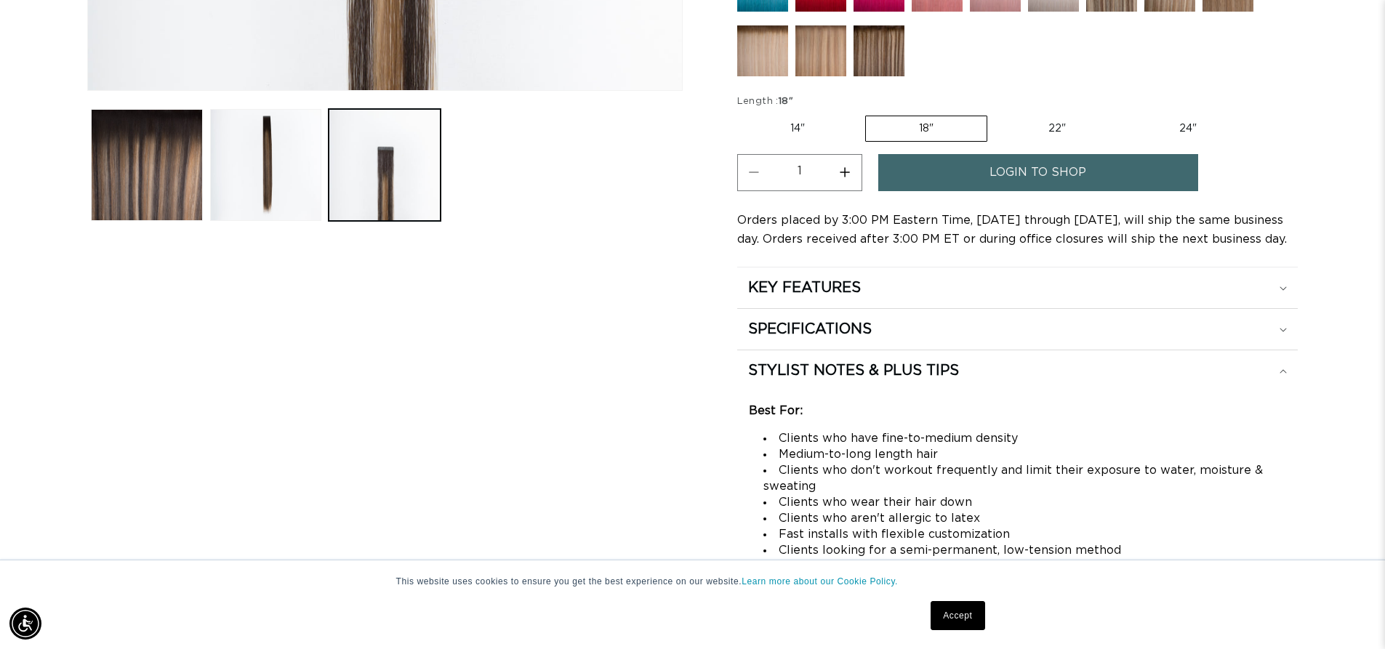
click at [809, 135] on label "14" Variant sold out or unavailable" at bounding box center [797, 128] width 121 height 25
click at [742, 113] on input "14" Variant sold out or unavailable" at bounding box center [741, 113] width 1 height 1
radio input "true"
click at [1066, 126] on label "22" Variant sold out or unavailable" at bounding box center [1058, 128] width 124 height 25
click at [996, 113] on input "22" Variant sold out or unavailable" at bounding box center [995, 113] width 1 height 1
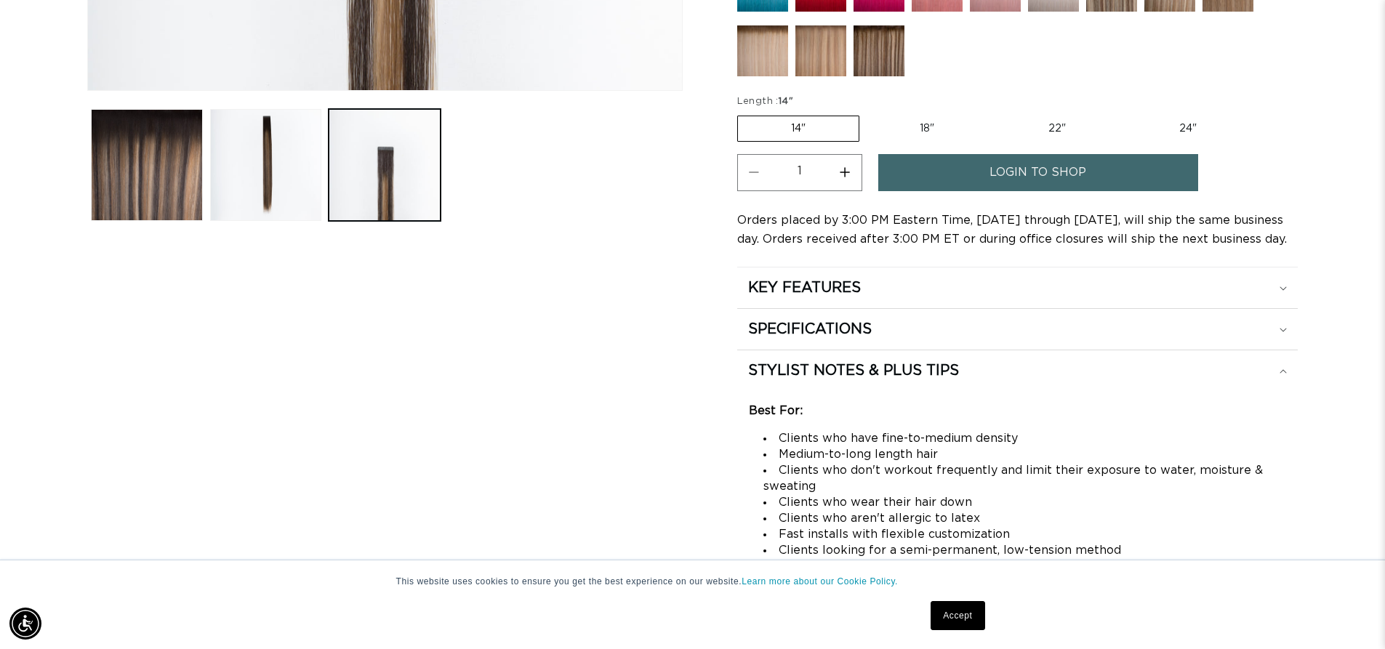
radio input "true"
click at [1196, 126] on label "24" Variant sold out or unavailable" at bounding box center [1188, 128] width 124 height 25
click at [1127, 113] on input "24" Variant sold out or unavailable" at bounding box center [1126, 113] width 1 height 1
radio input "true"
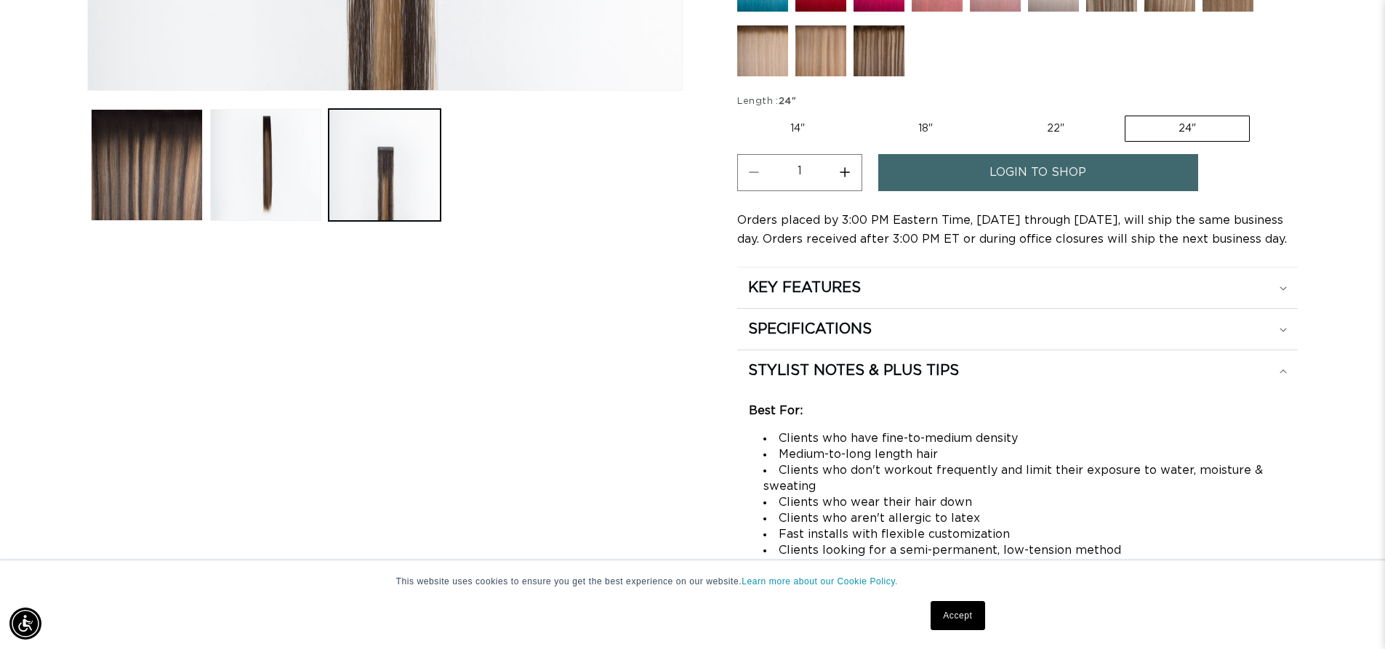
click at [939, 127] on label "18" Variant sold out or unavailable" at bounding box center [925, 128] width 121 height 25
click at [866, 113] on input "18" Variant sold out or unavailable" at bounding box center [865, 113] width 1 height 1
radio input "true"
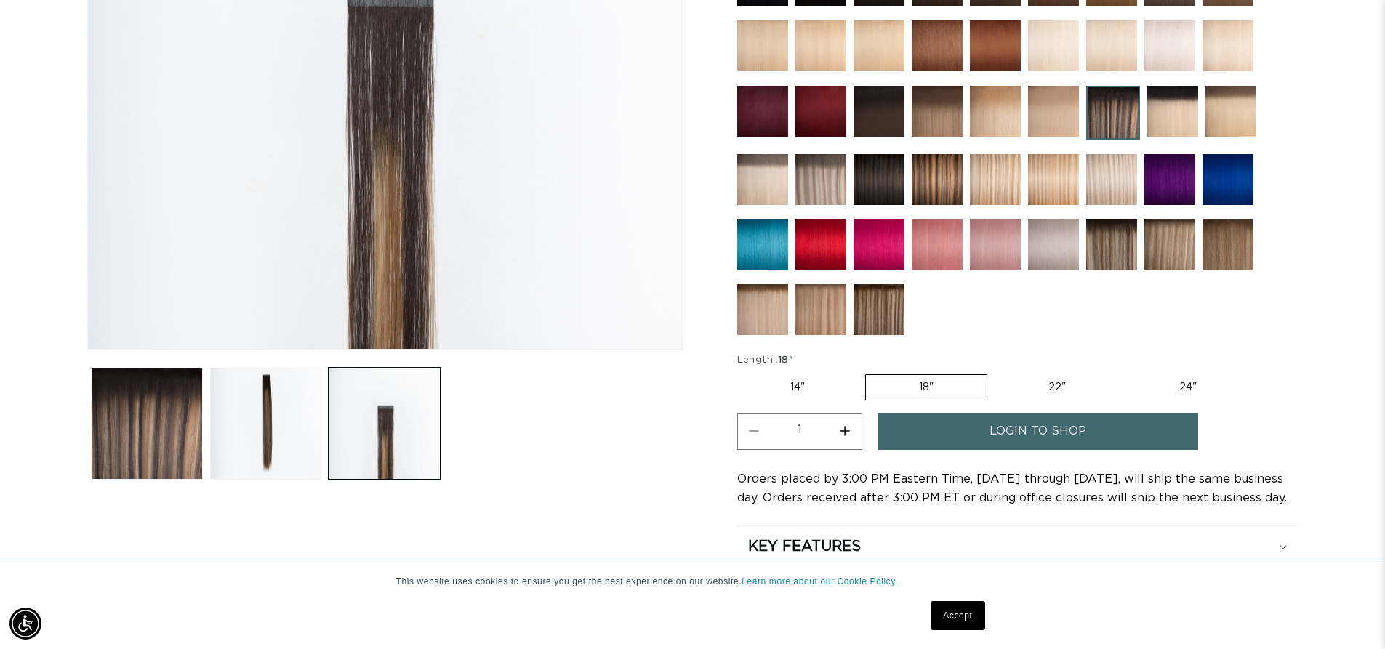
scroll to position [128, 0]
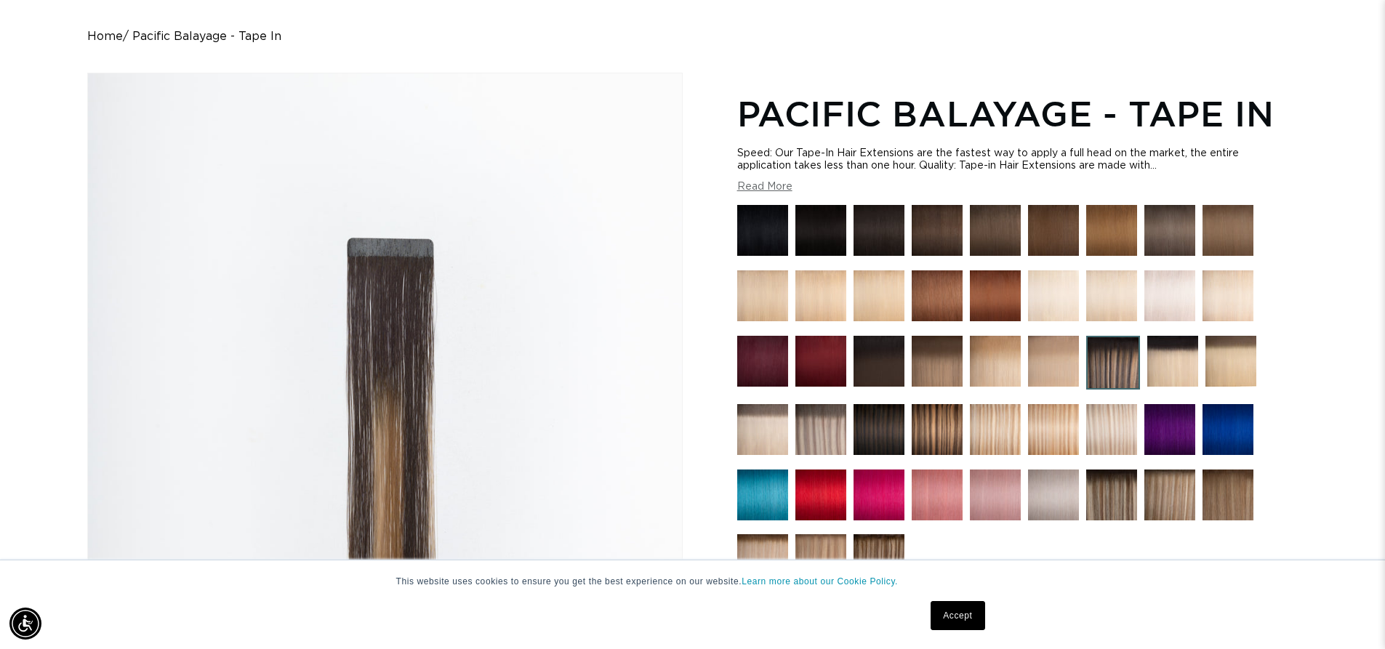
click at [884, 223] on img at bounding box center [879, 230] width 51 height 51
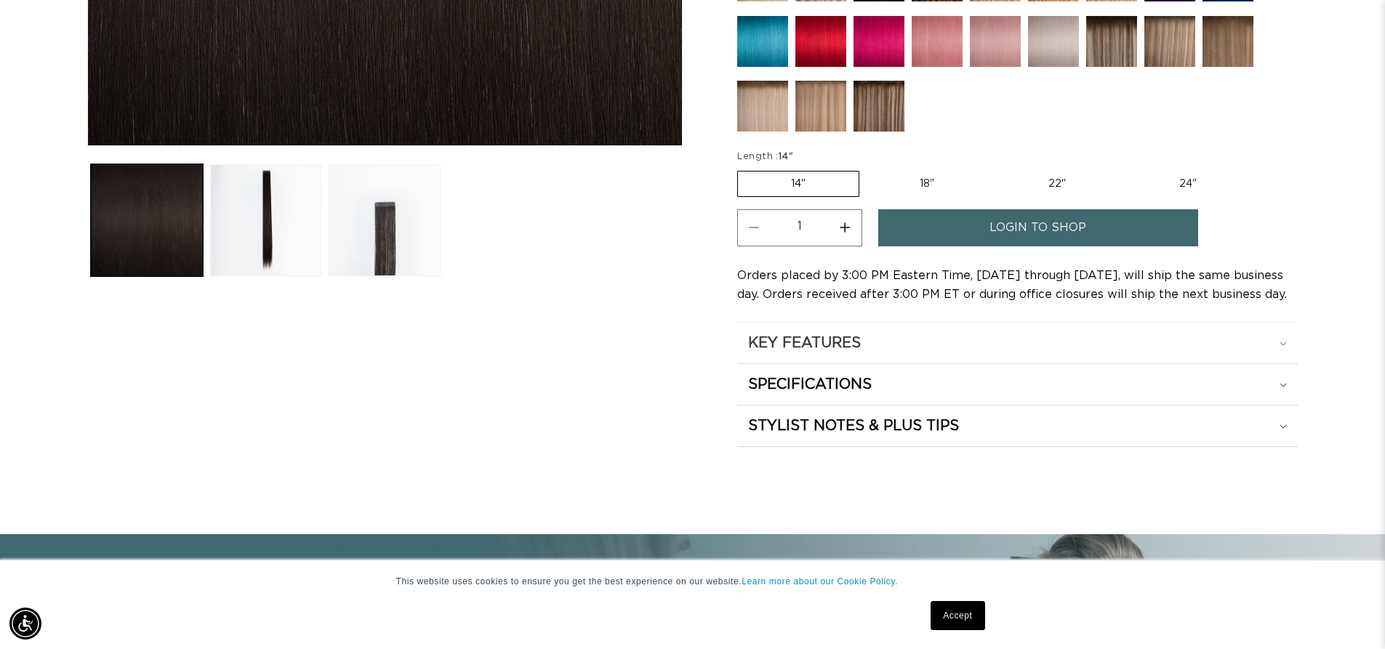
click at [901, 334] on div "KEY FEATURES" at bounding box center [1017, 343] width 539 height 19
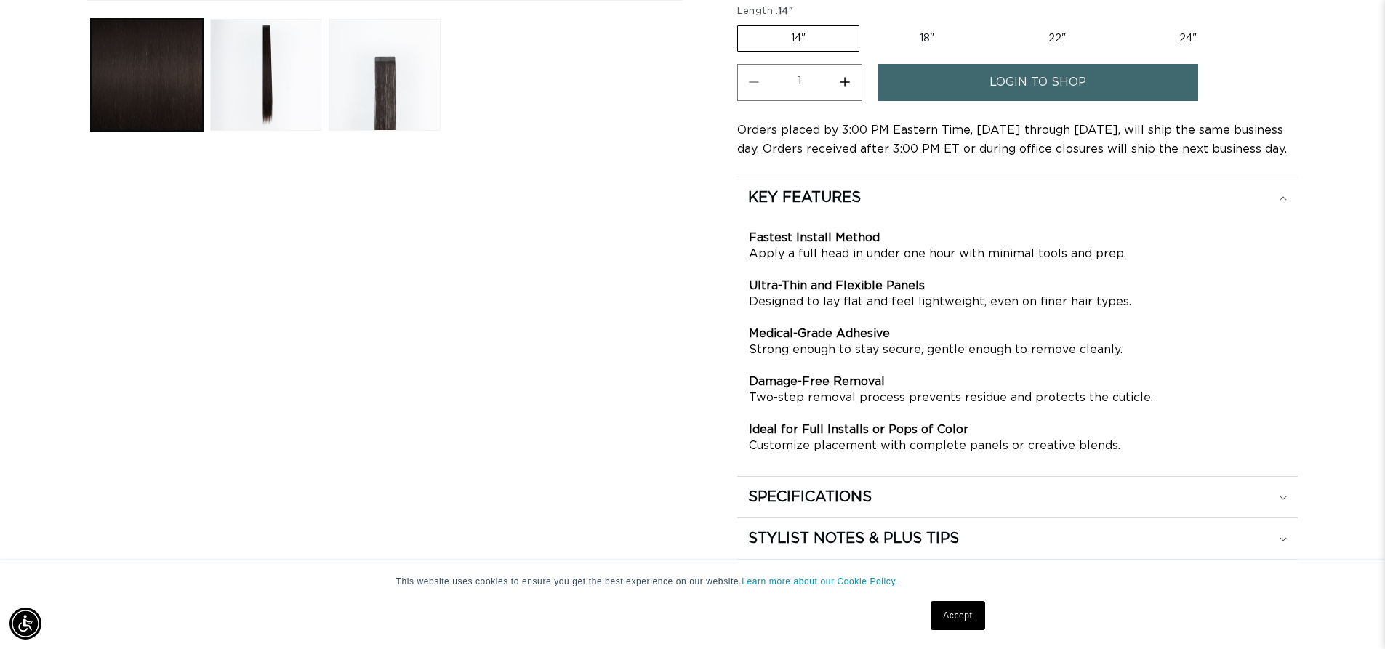
scroll to position [0, 1282]
click at [1051, 492] on div "SPECIFICATIONS" at bounding box center [1017, 497] width 539 height 19
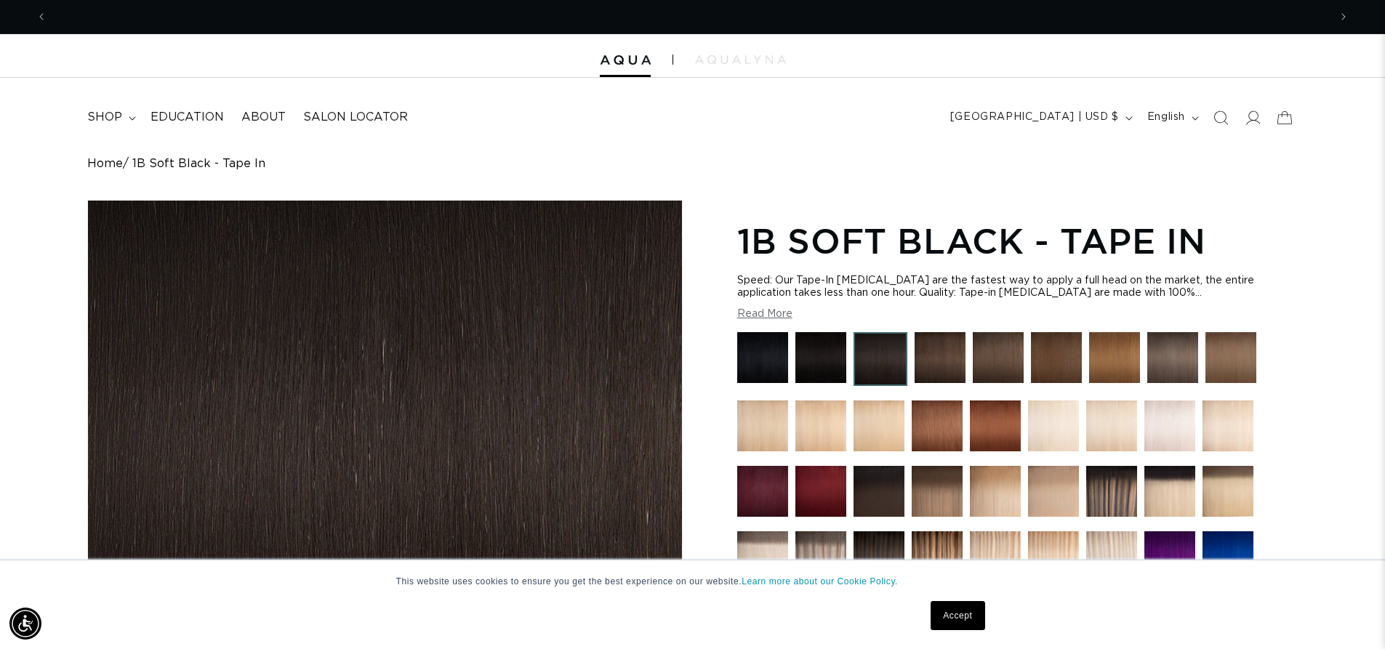
scroll to position [0, 2564]
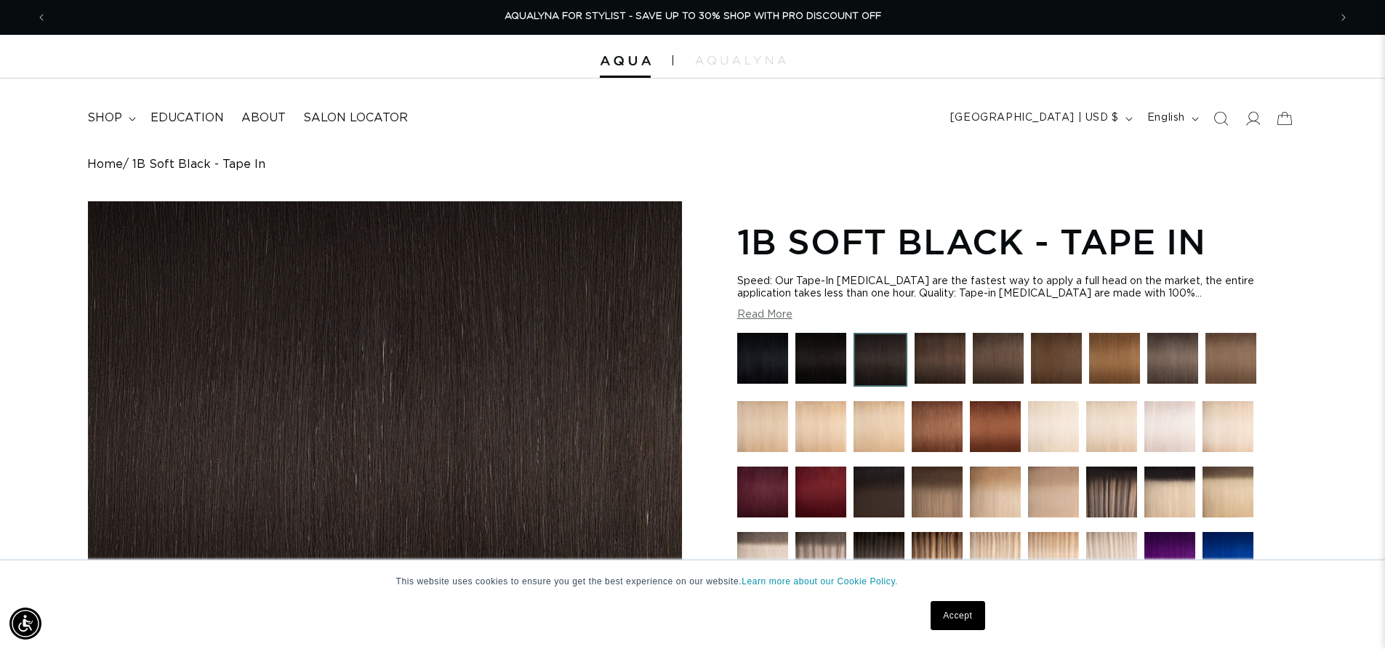
click at [982, 627] on link "Accept" at bounding box center [958, 615] width 54 height 29
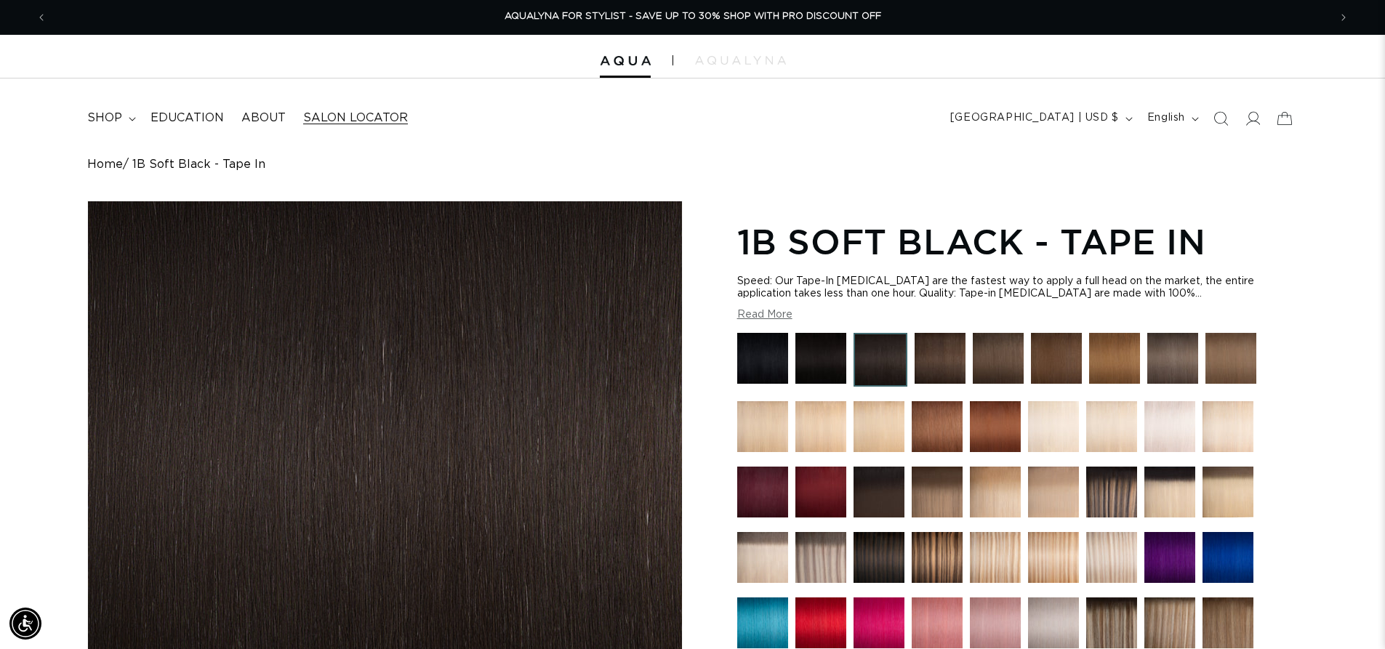
click at [367, 119] on span "Salon Locator" at bounding box center [355, 118] width 105 height 15
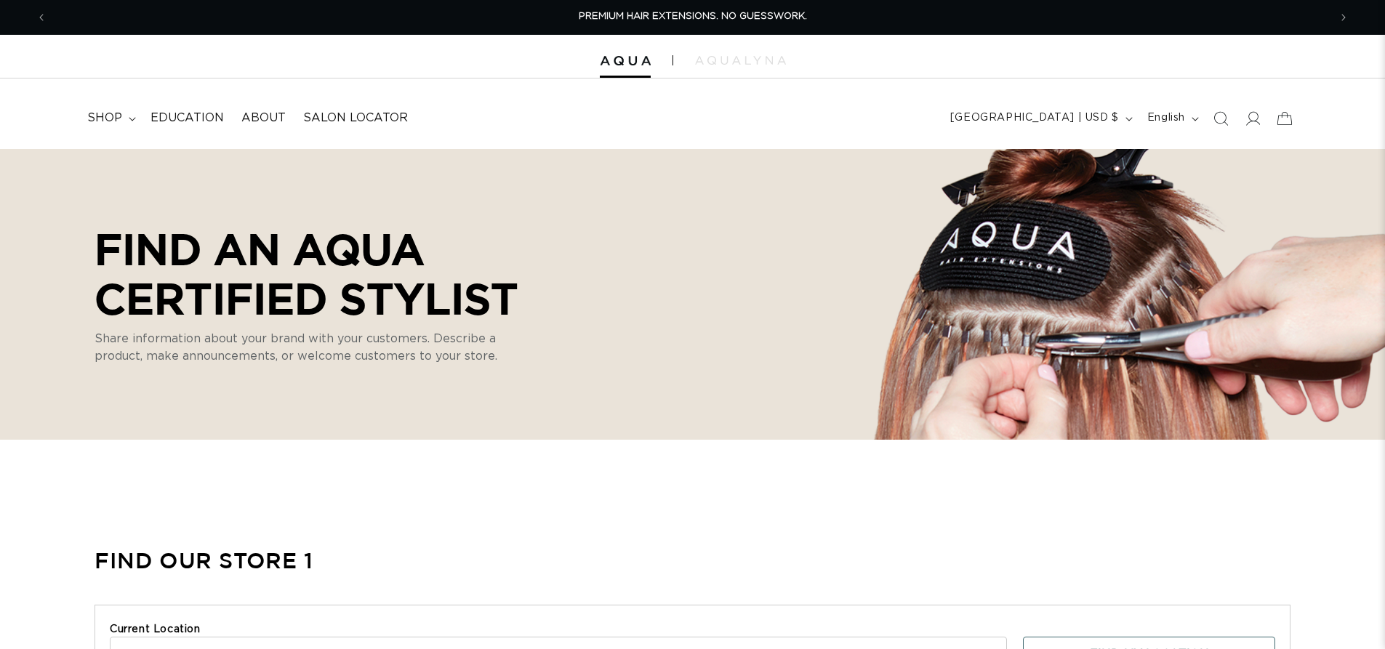
select select "m"
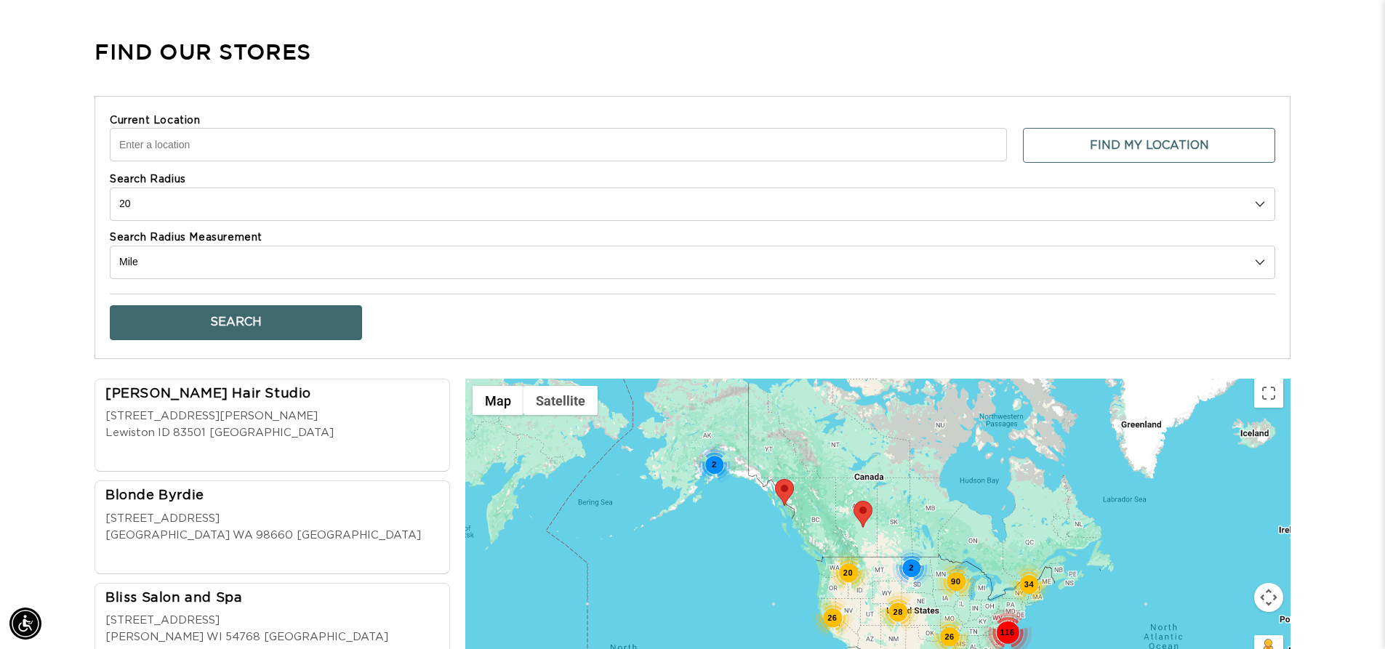
scroll to position [0, 1282]
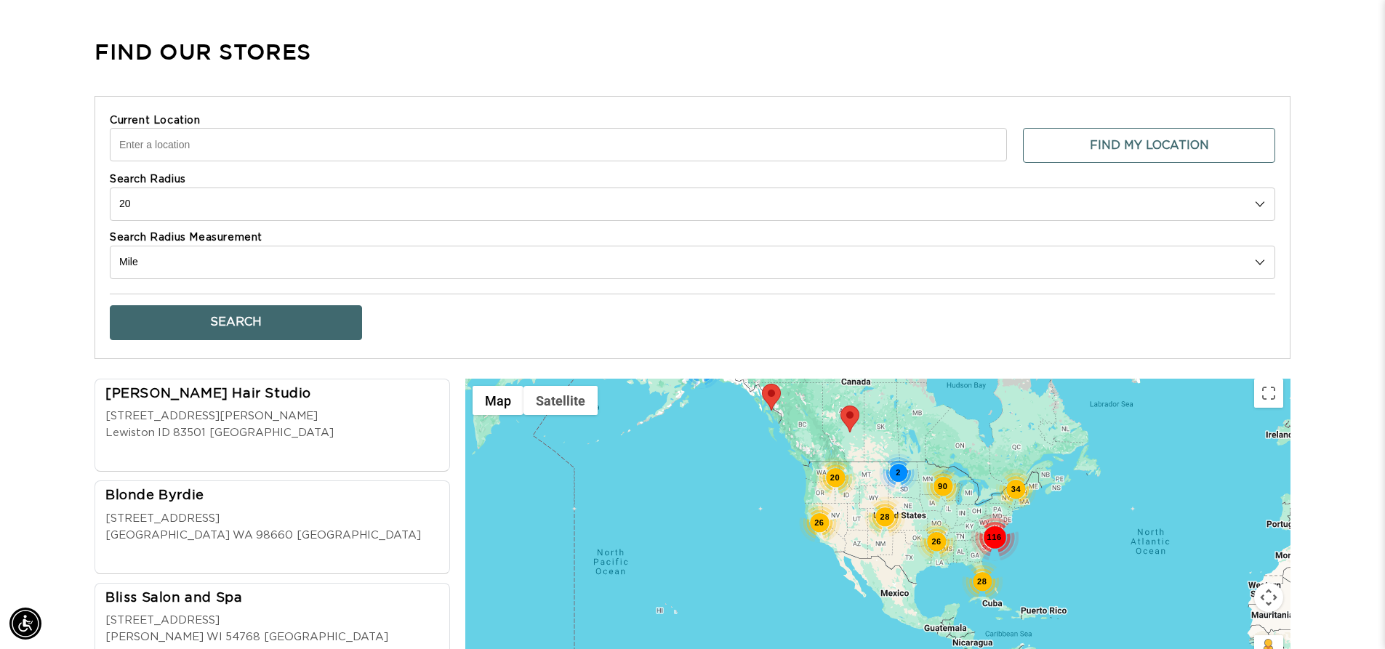
drag, startPoint x: 1024, startPoint y: 560, endPoint x: 1009, endPoint y: 461, distance: 100.1
click at [1009, 476] on div "20 90 116 28 28 26 26 34 2 2" at bounding box center [1277, 476] width 825 height 0
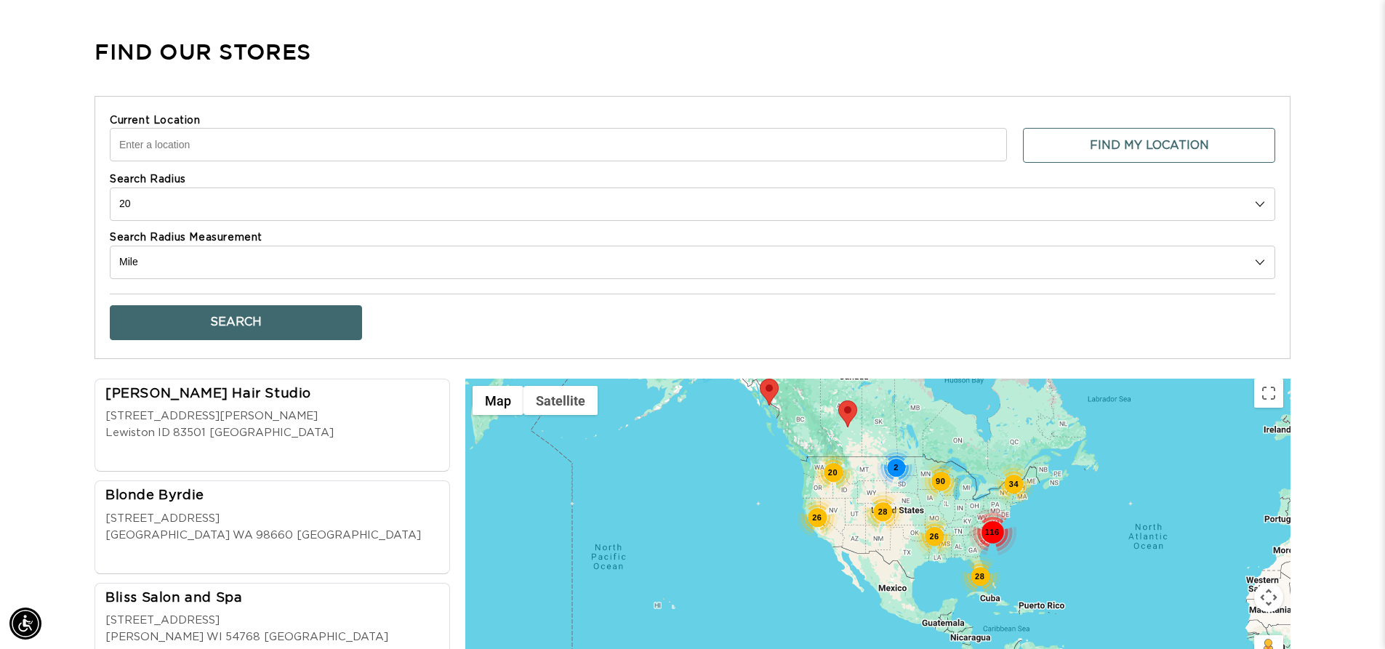
scroll to position [0, 2564]
click at [373, 128] on input "Current Location" at bounding box center [558, 144] width 897 height 33
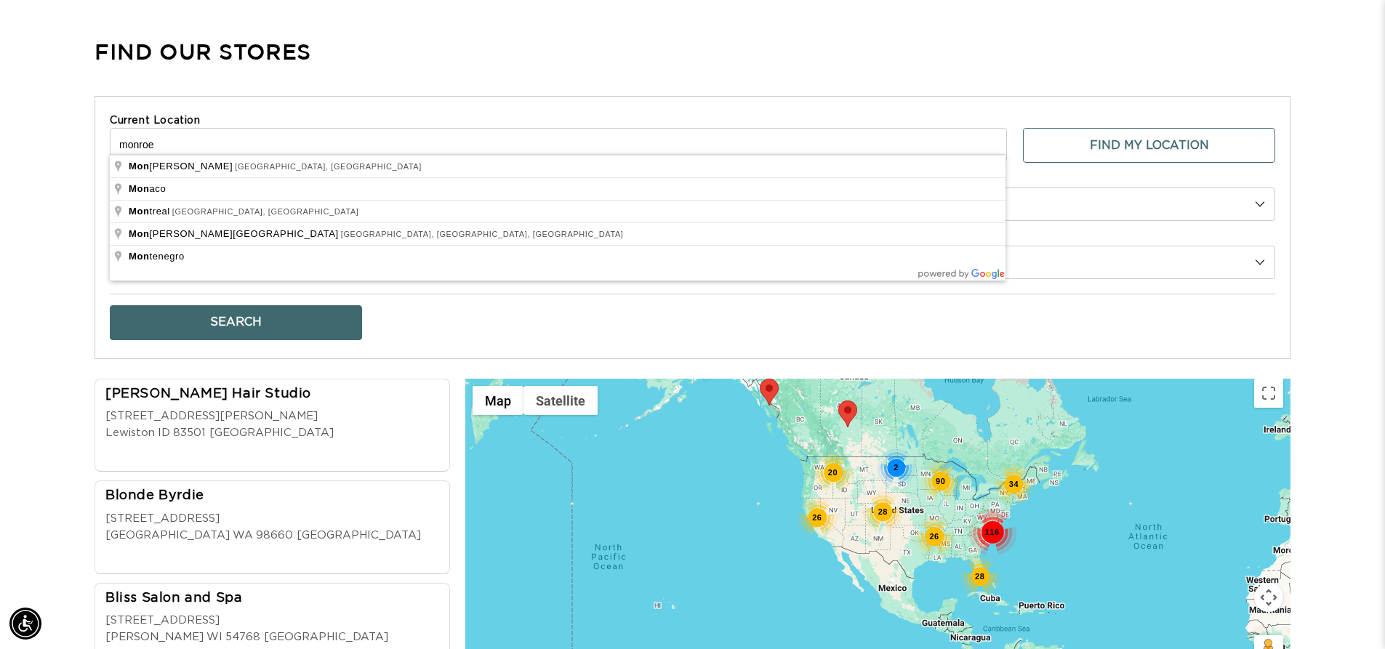
scroll to position [0, 0]
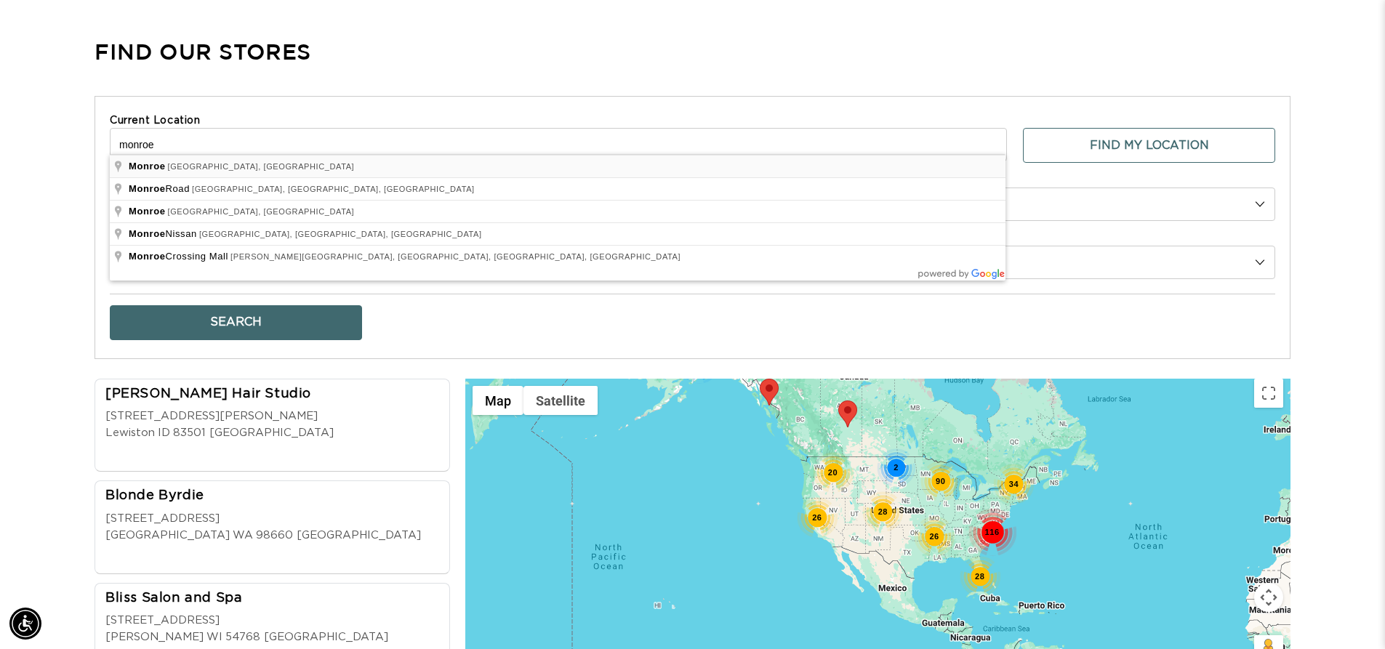
type input "[GEOGRAPHIC_DATA], [GEOGRAPHIC_DATA], [GEOGRAPHIC_DATA]"
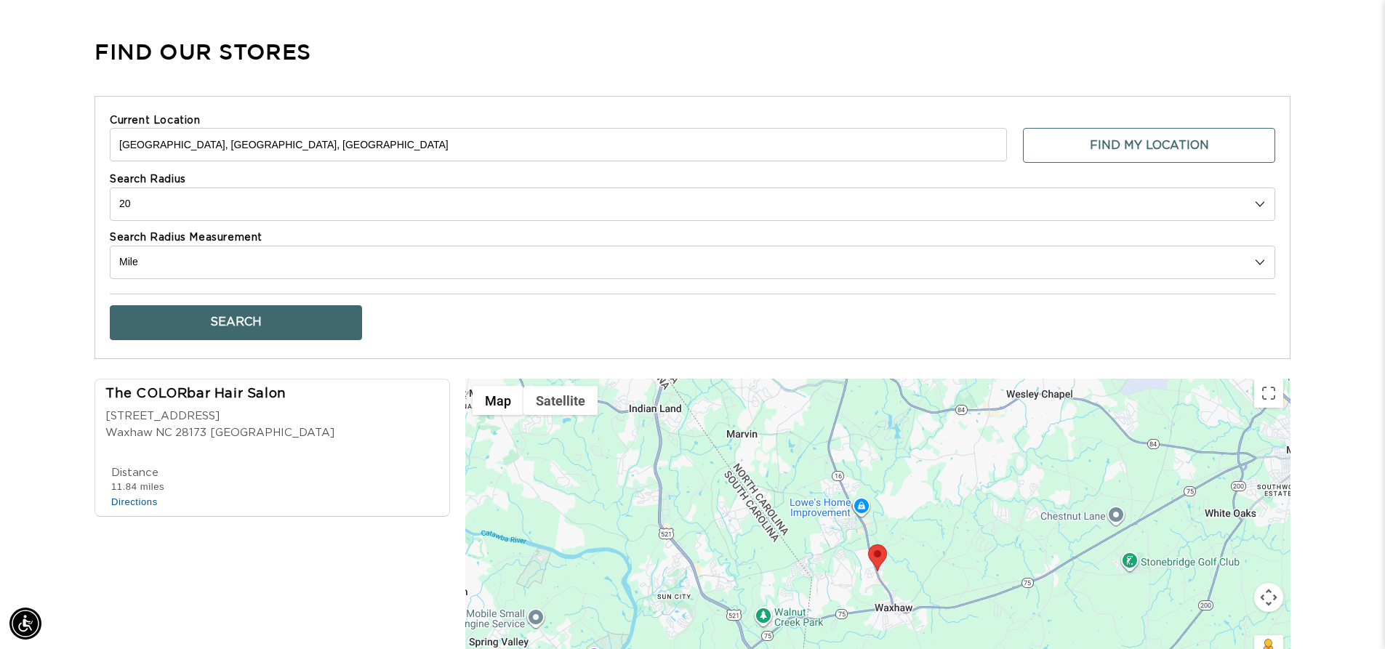
scroll to position [0, 2564]
click at [266, 414] on div "[STREET_ADDRESS]" at bounding box center [219, 417] width 229 height 17
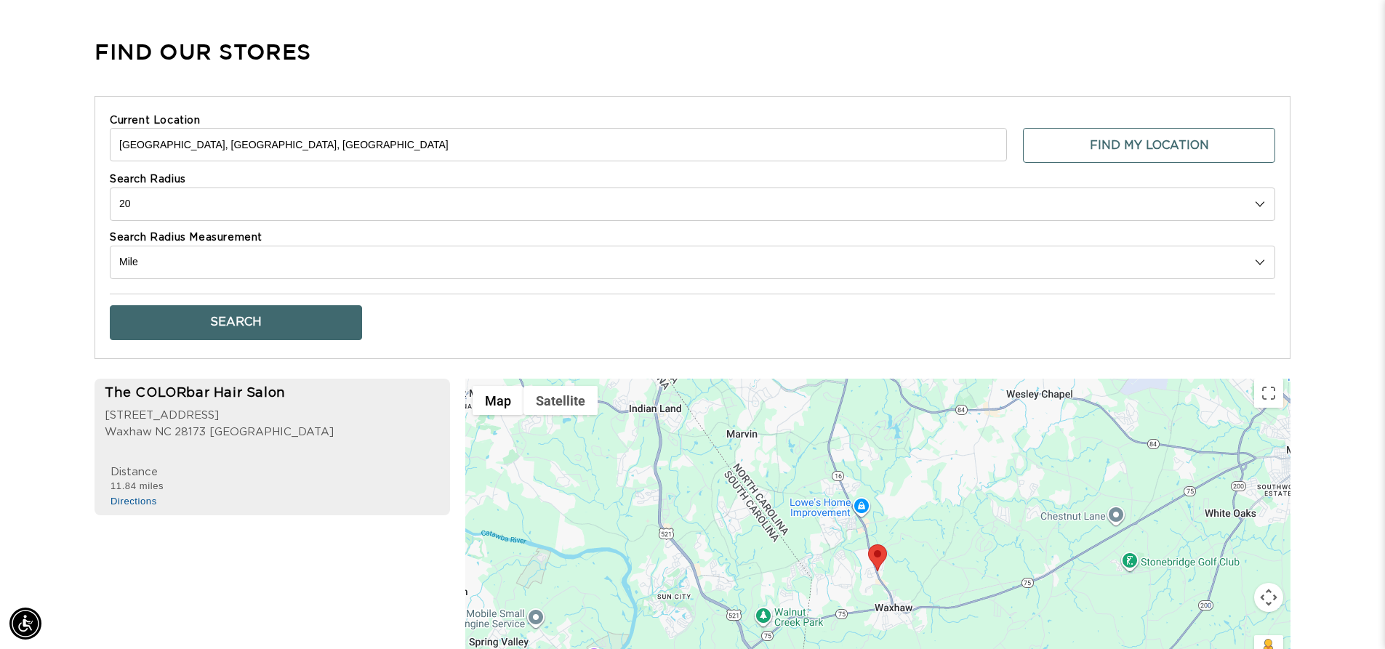
scroll to position [0, 0]
click at [172, 410] on span "[STREET_ADDRESS]" at bounding box center [162, 415] width 114 height 11
click at [199, 385] on div "The COLORbar Hair Salon" at bounding box center [219, 395] width 229 height 20
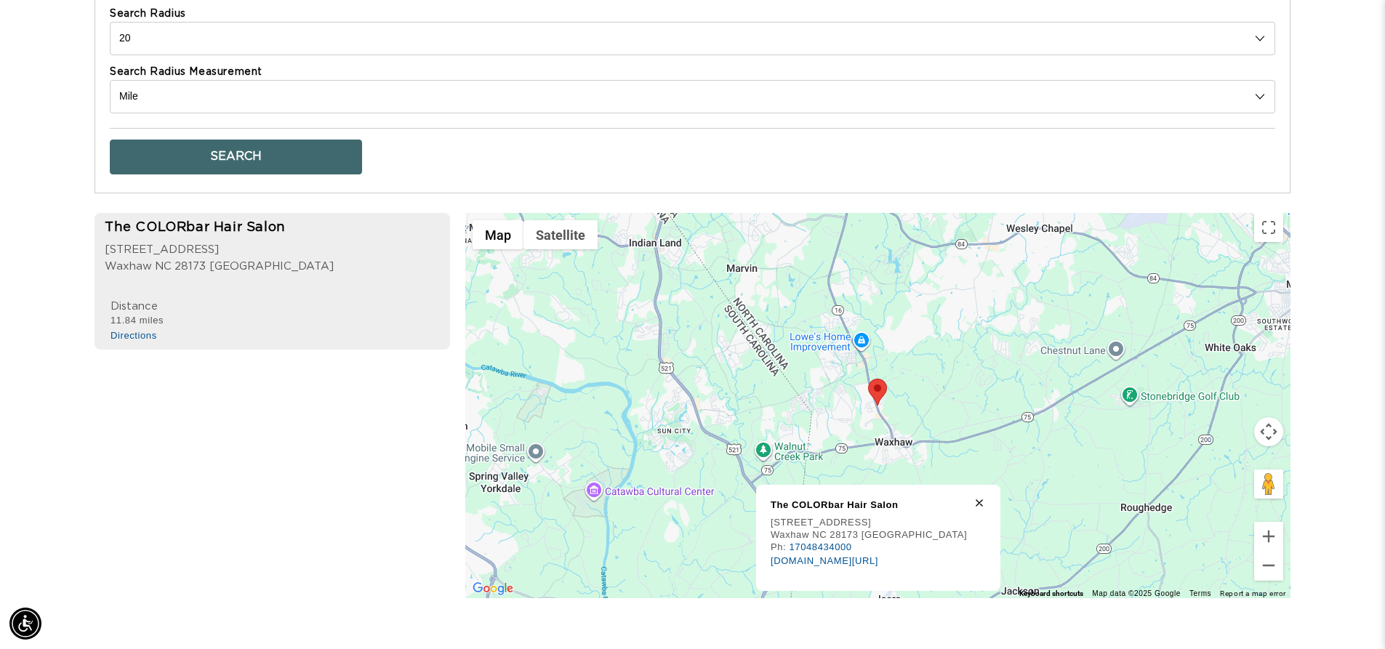
scroll to position [945, 0]
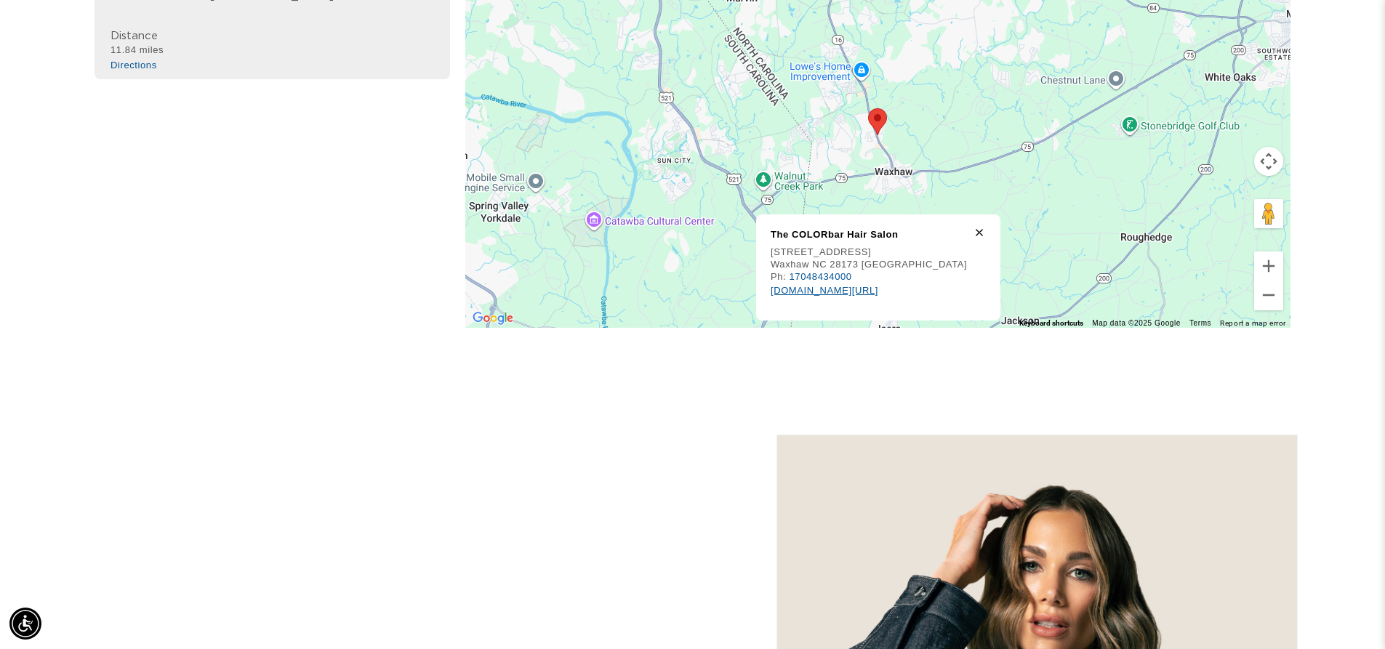
click at [861, 285] on link "[DOMAIN_NAME][URL]" at bounding box center [825, 290] width 108 height 11
